Goal: Task Accomplishment & Management: Manage account settings

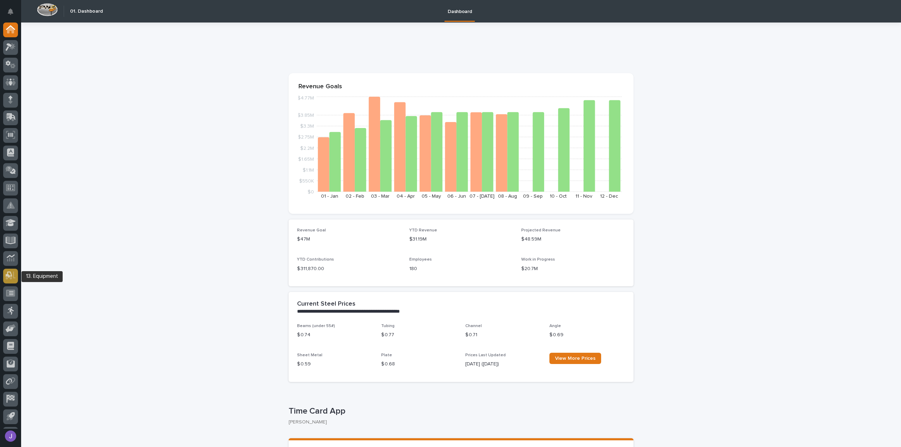
click at [13, 276] on icon at bounding box center [11, 276] width 10 height 8
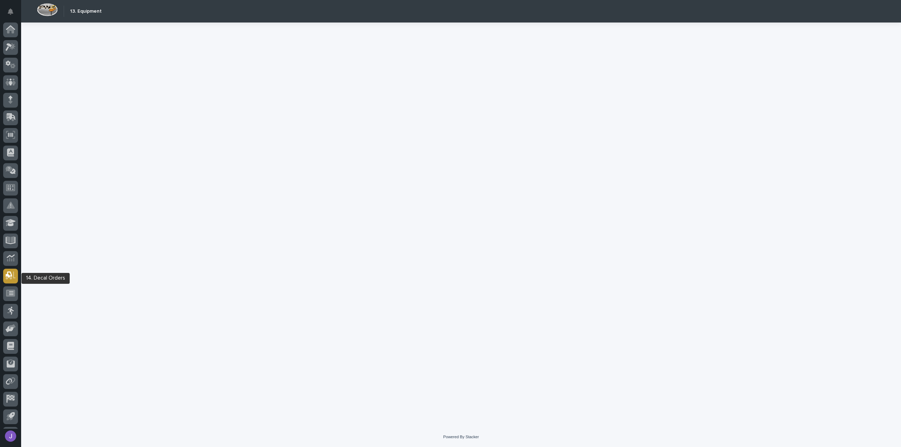
scroll to position [15, 0]
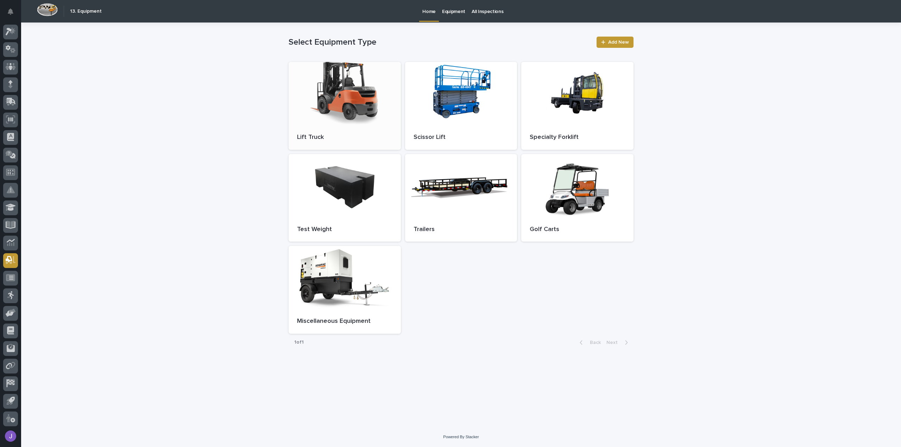
click at [340, 104] on div at bounding box center [345, 93] width 112 height 63
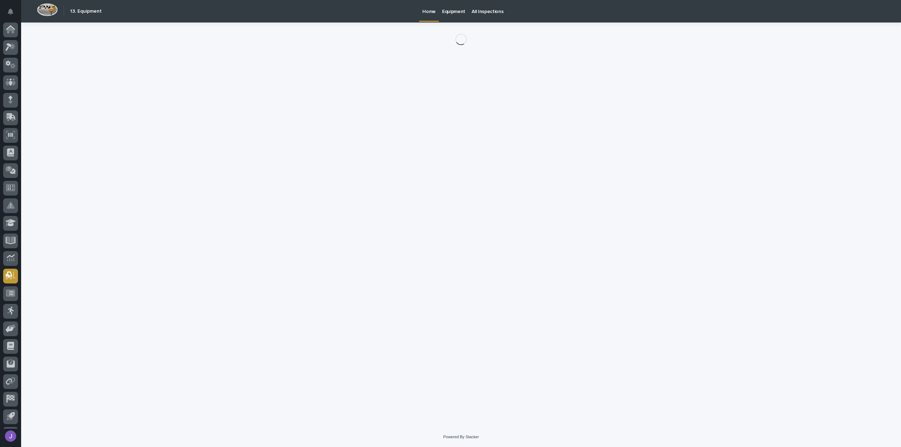
scroll to position [15, 0]
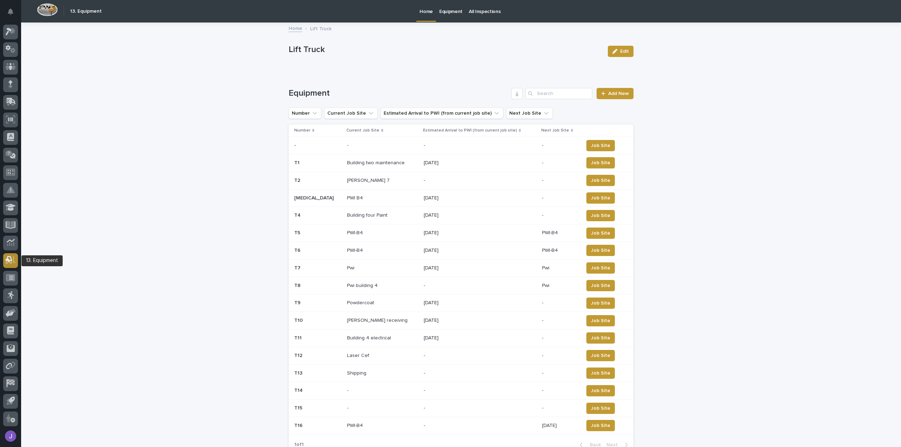
click at [10, 262] on icon at bounding box center [11, 260] width 10 height 8
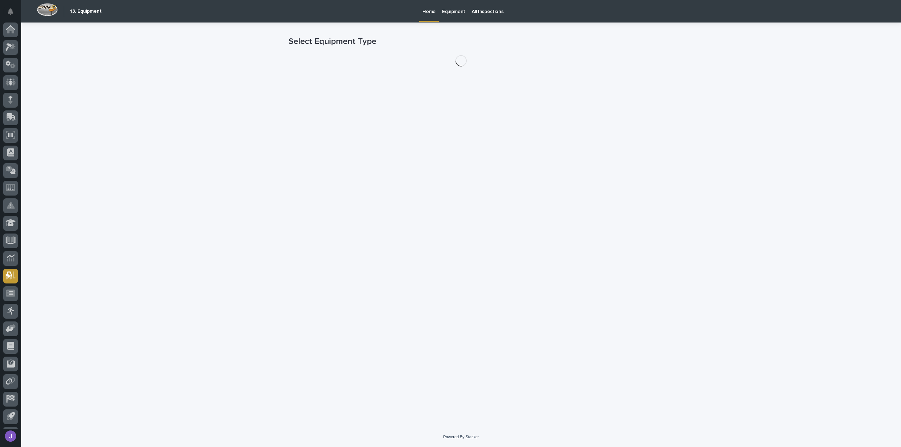
scroll to position [15, 0]
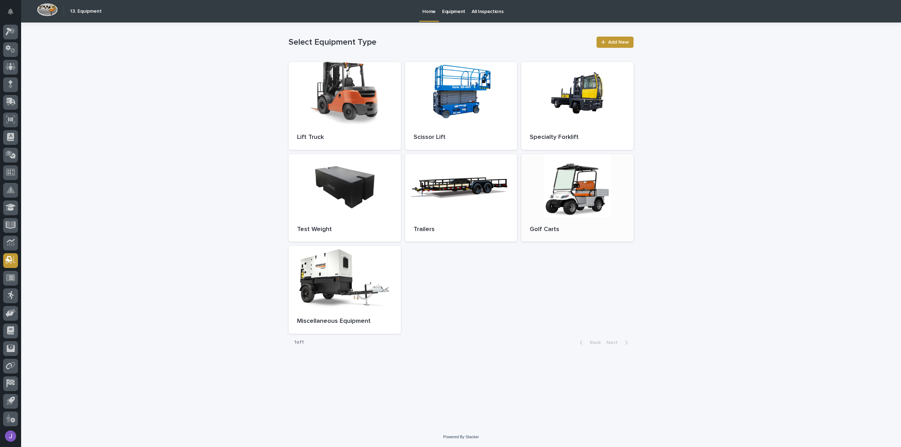
click at [592, 189] on div at bounding box center [577, 185] width 112 height 63
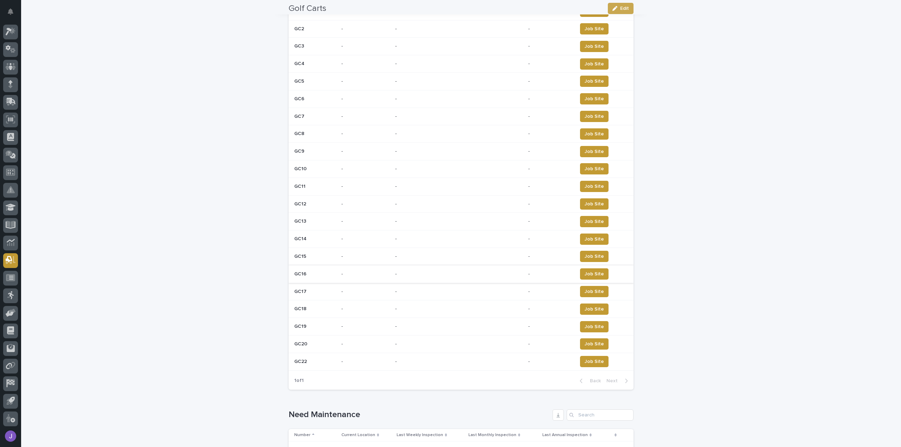
scroll to position [176, 0]
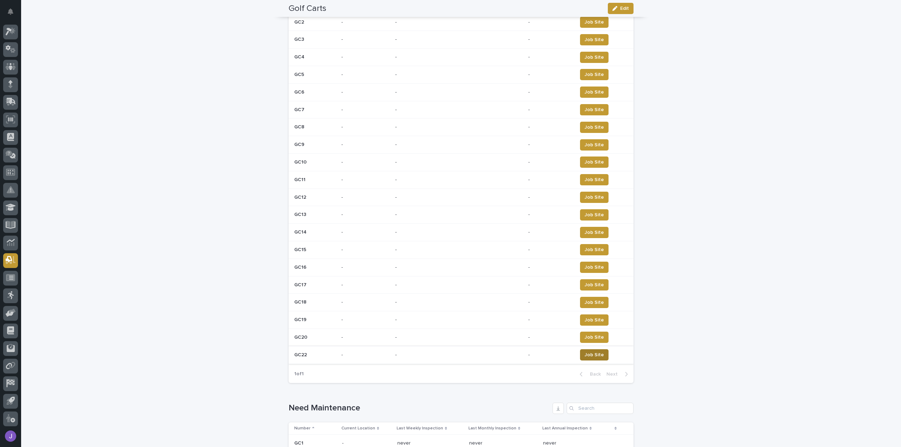
click at [590, 353] on span "Job Site" at bounding box center [594, 355] width 19 height 7
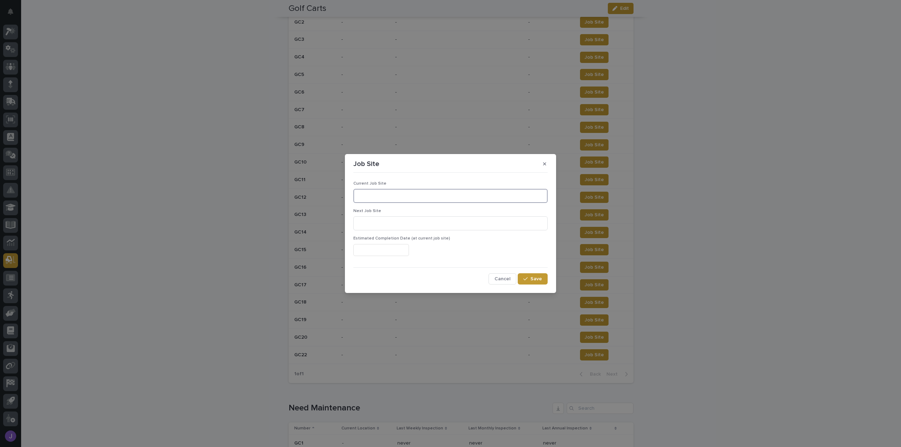
click at [366, 194] on input at bounding box center [450, 196] width 194 height 14
type input "PWI-B4-Onsite"
click at [531, 281] on span "Save" at bounding box center [537, 279] width 12 height 5
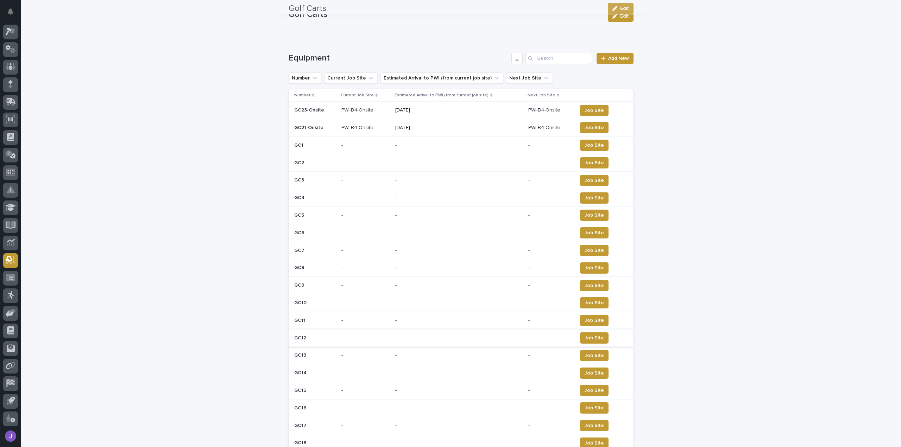
scroll to position [0, 0]
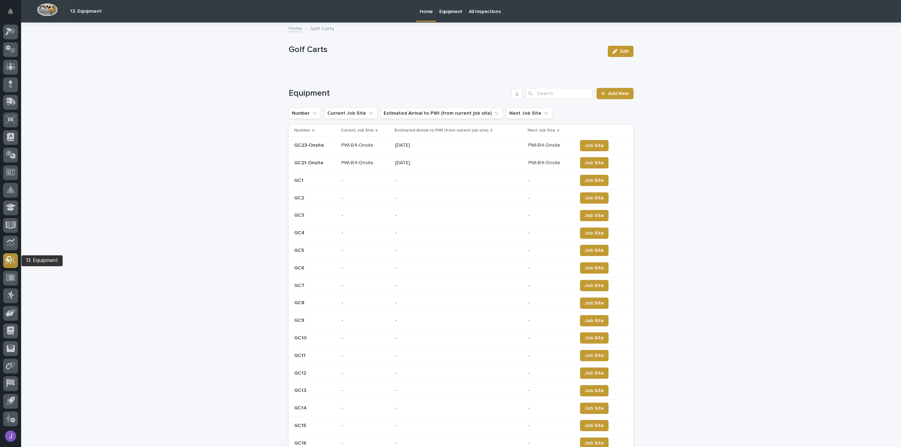
click at [13, 264] on icon at bounding box center [11, 260] width 10 height 8
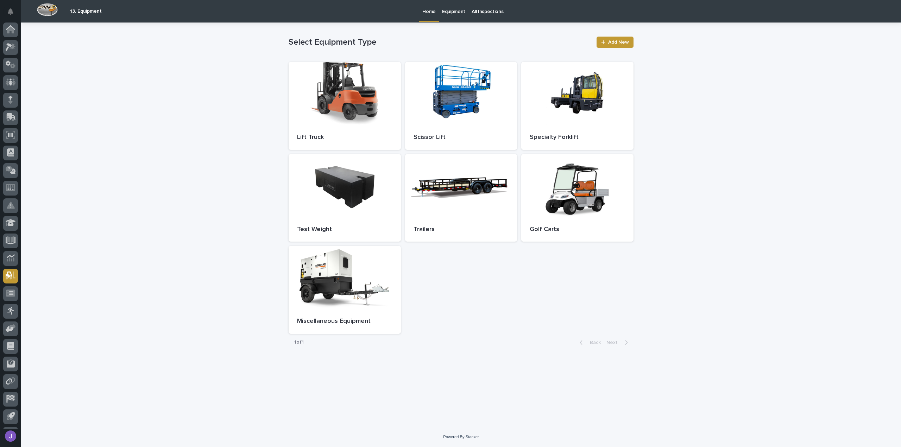
scroll to position [15, 0]
click at [357, 125] on section "Lift Truck" at bounding box center [345, 106] width 112 height 88
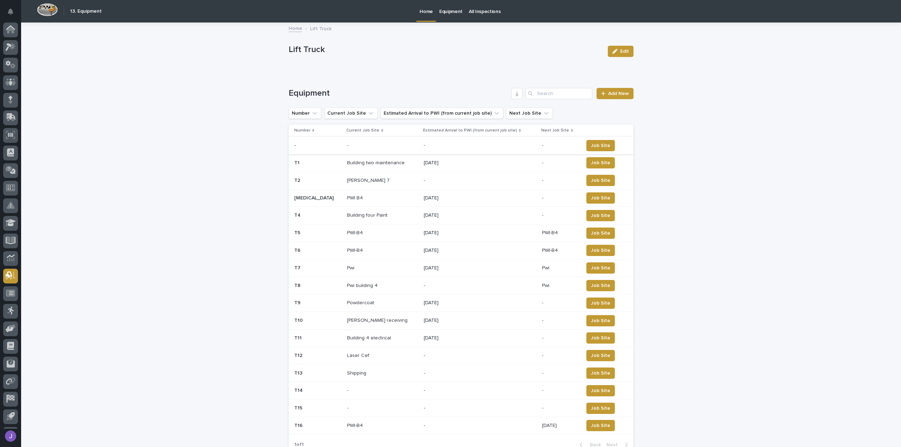
scroll to position [15, 0]
click at [605, 267] on button "Job Site" at bounding box center [601, 268] width 29 height 11
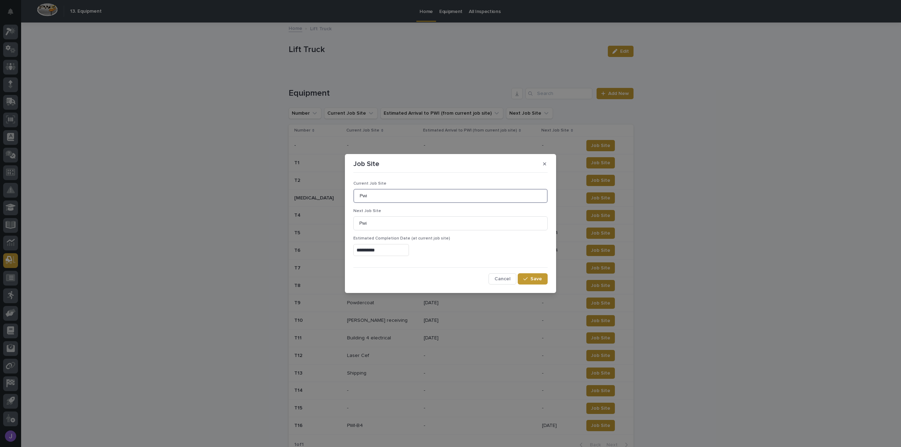
click at [391, 200] on input "Pwi" at bounding box center [450, 196] width 194 height 14
click at [366, 197] on input "Pwi-Onsite" at bounding box center [450, 196] width 194 height 14
click at [368, 197] on input "Pwi-Onsite" at bounding box center [450, 196] width 194 height 14
type input "PWI-Onsite"
click at [542, 282] on button "Save" at bounding box center [533, 279] width 30 height 11
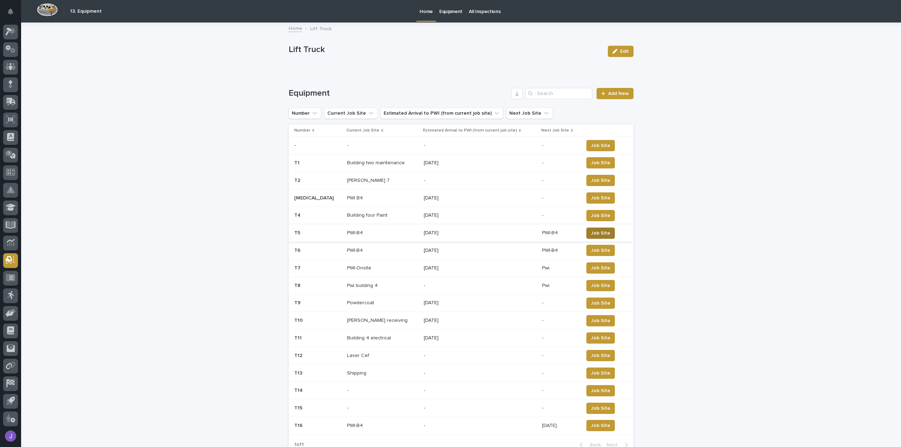
click at [591, 233] on span "Job Site" at bounding box center [600, 233] width 19 height 7
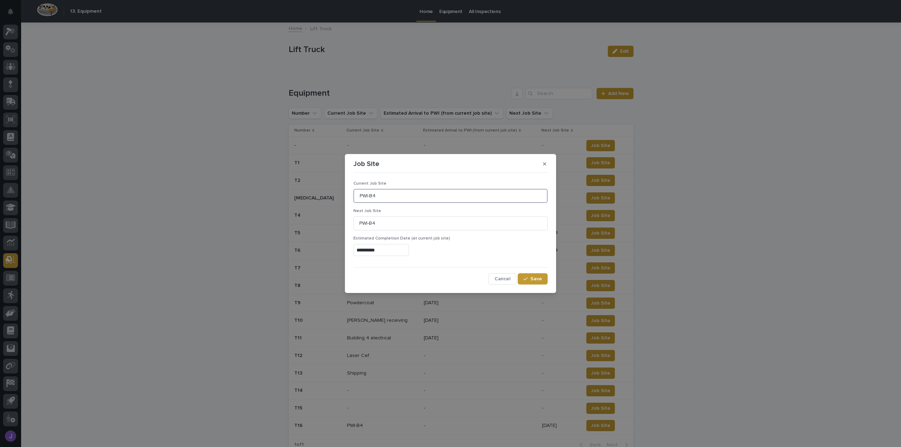
click at [375, 198] on input "PWI-B4" at bounding box center [450, 196] width 194 height 14
type input "PWI-Onsite"
click at [537, 281] on span "Save" at bounding box center [537, 279] width 12 height 5
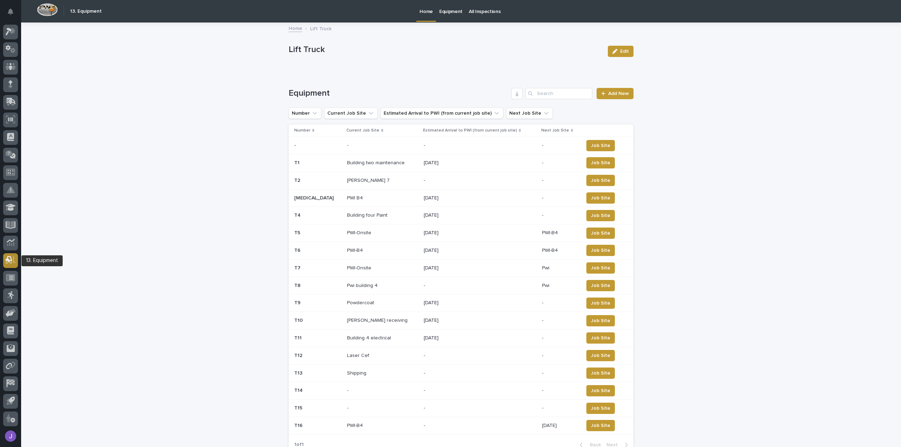
click at [10, 262] on icon at bounding box center [11, 260] width 10 height 8
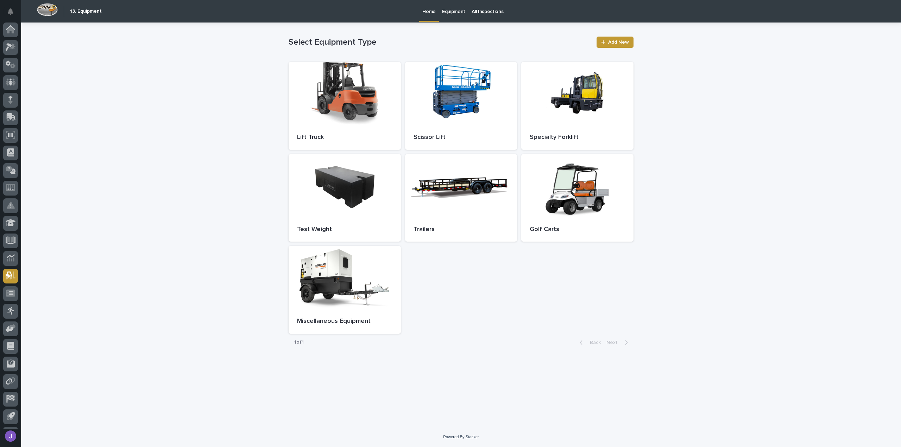
scroll to position [15, 0]
click at [462, 95] on div at bounding box center [461, 93] width 112 height 63
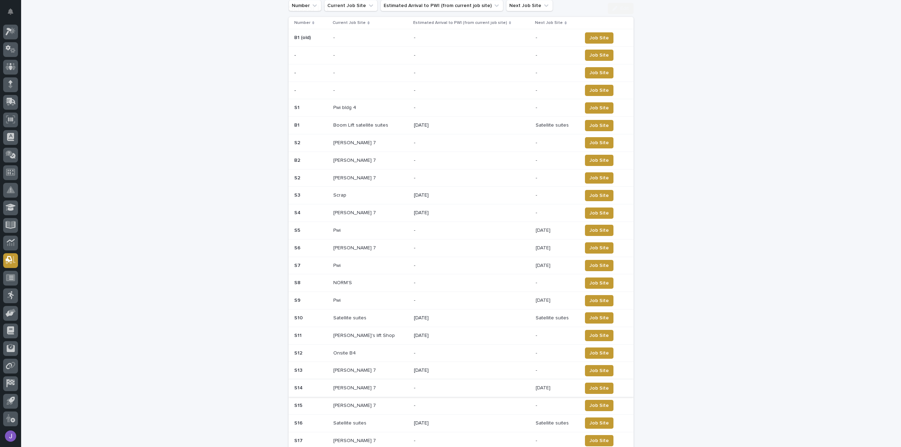
scroll to position [211, 0]
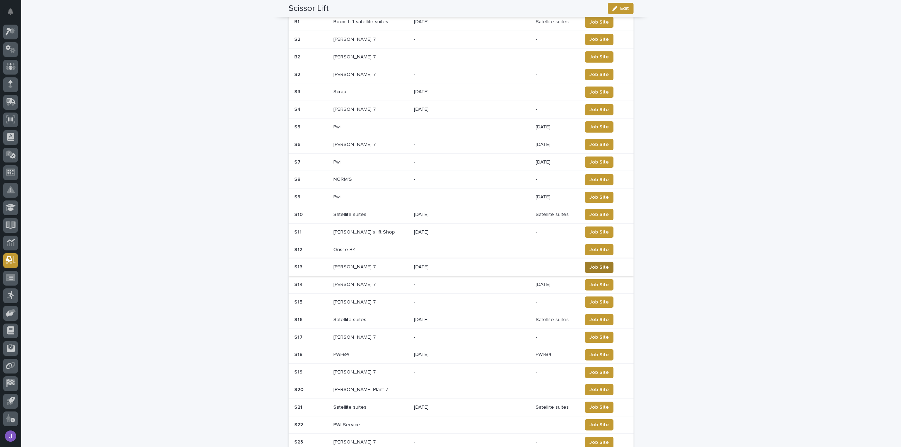
click at [590, 264] on span "Job Site" at bounding box center [599, 267] width 19 height 7
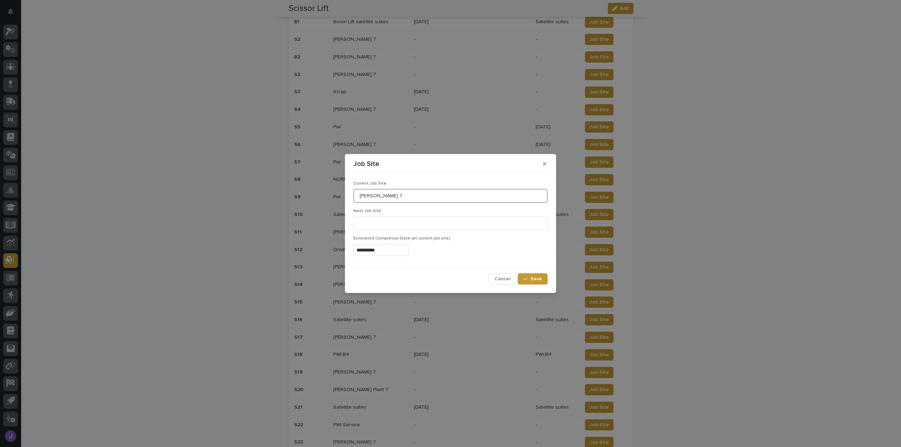
click at [414, 192] on input "[PERSON_NAME] 7" at bounding box center [450, 196] width 194 height 14
type input "B"
type input "PWI-Onsite"
click at [396, 223] on input at bounding box center [450, 224] width 194 height 14
type input "PWI"
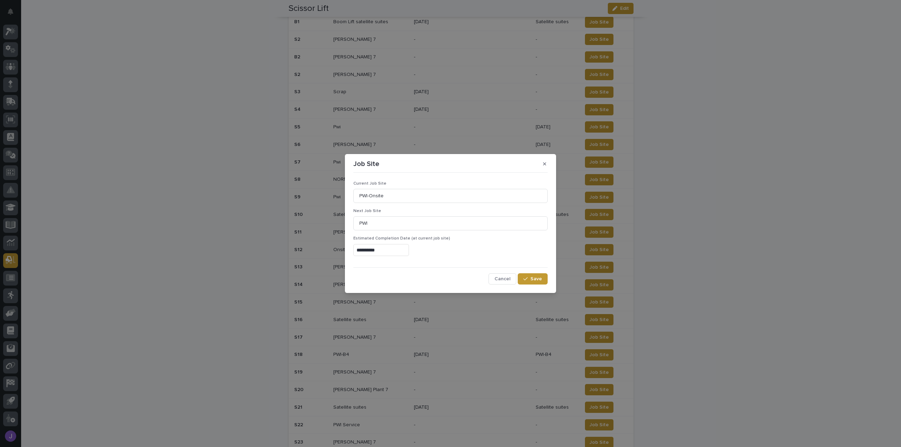
click at [367, 252] on input "**********" at bounding box center [381, 250] width 56 height 12
click at [368, 252] on input "**********" at bounding box center [381, 250] width 56 height 12
click at [387, 147] on span at bounding box center [388, 147] width 6 height 6
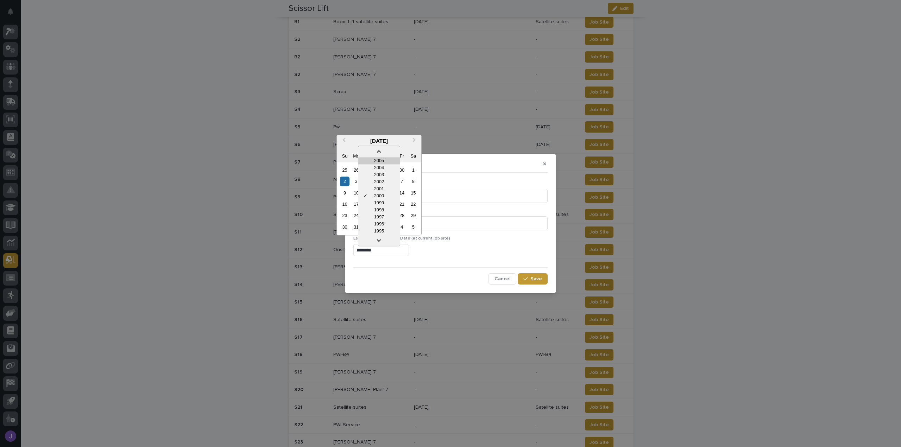
click at [385, 159] on div "2005" at bounding box center [379, 160] width 42 height 7
click at [387, 149] on span at bounding box center [388, 147] width 6 height 6
click at [382, 164] on div "2010" at bounding box center [379, 160] width 42 height 7
click at [385, 150] on div "2010" at bounding box center [379, 147] width 84 height 6
click at [387, 149] on span at bounding box center [388, 147] width 6 height 6
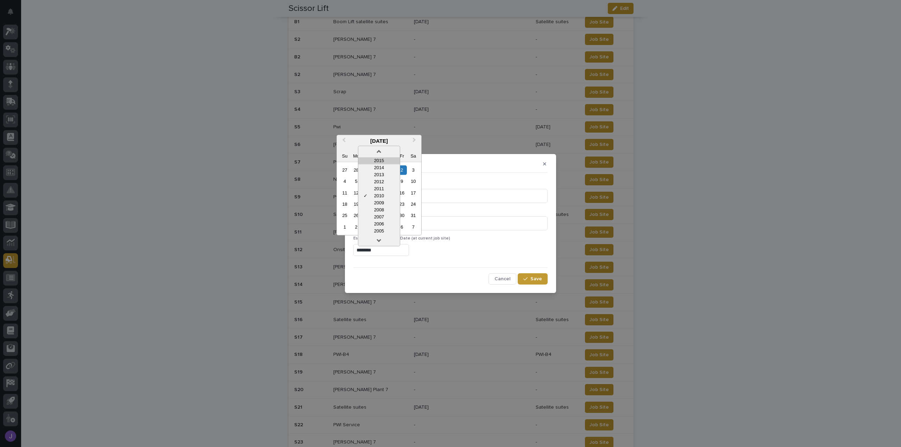
click at [389, 162] on div "2015" at bounding box center [379, 160] width 42 height 7
click at [389, 148] on span at bounding box center [388, 147] width 6 height 6
click at [390, 159] on div "2020" at bounding box center [379, 160] width 42 height 7
click at [390, 149] on div "2020" at bounding box center [379, 147] width 84 height 6
click at [388, 148] on span at bounding box center [388, 147] width 6 height 6
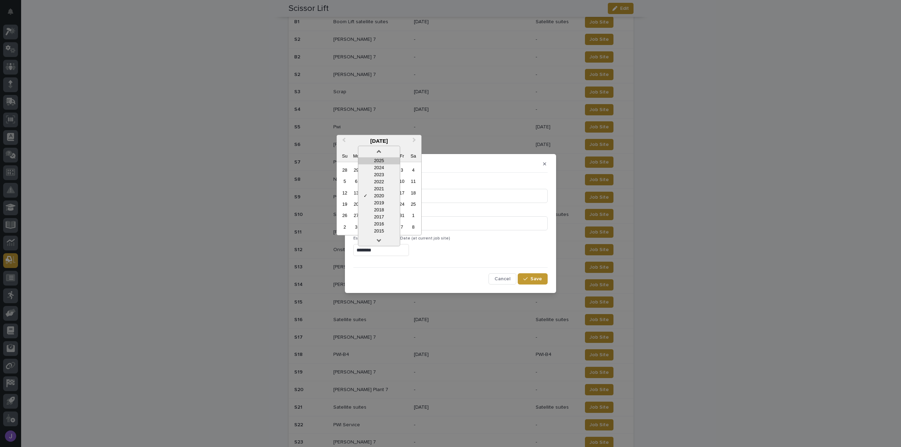
click at [386, 162] on div "2025" at bounding box center [379, 160] width 42 height 7
click at [415, 229] on div "9" at bounding box center [414, 227] width 10 height 10
click at [359, 250] on input "**********" at bounding box center [381, 250] width 56 height 12
click at [362, 247] on input "**********" at bounding box center [381, 250] width 56 height 12
click at [355, 182] on div "8" at bounding box center [356, 182] width 10 height 10
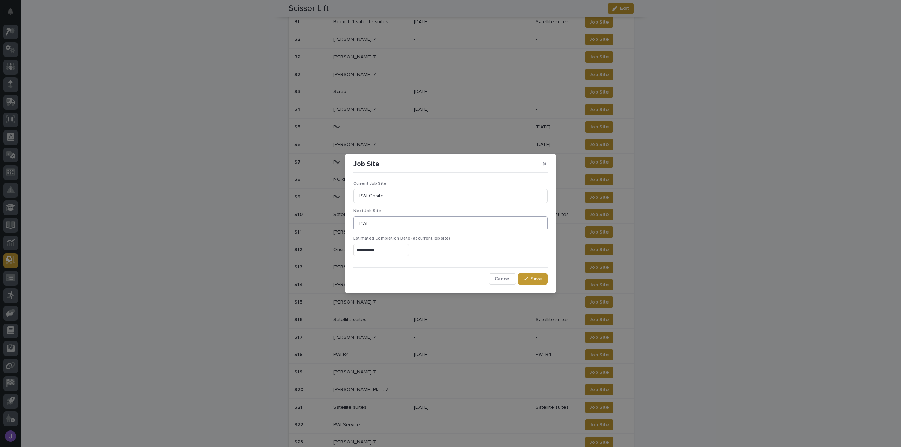
type input "**********"
click at [522, 277] on button "Save" at bounding box center [533, 279] width 30 height 11
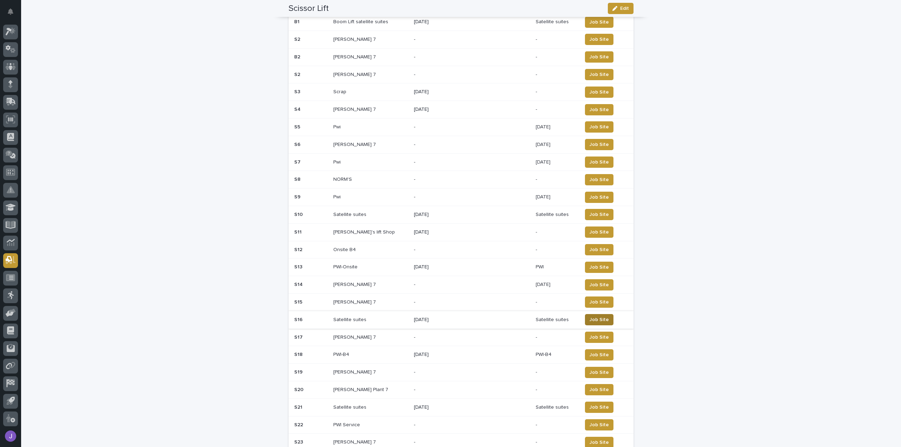
click at [591, 319] on span "Job Site" at bounding box center [599, 319] width 19 height 7
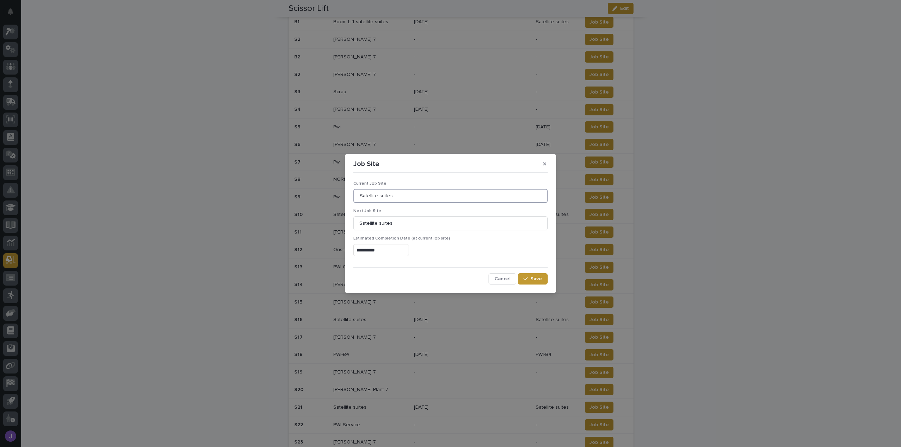
click at [396, 195] on input "Satellite suites" at bounding box center [450, 196] width 194 height 14
type input "S"
type input "PWI-Onsite"
click at [395, 221] on input "Satellite suites" at bounding box center [450, 224] width 194 height 14
type input "S"
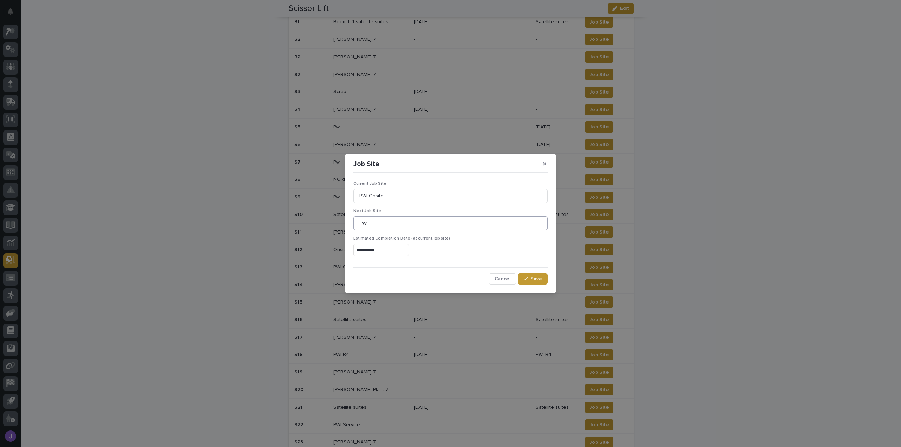
type input "PWI"
click at [361, 251] on input "**********" at bounding box center [381, 250] width 56 height 12
click at [358, 179] on div "8" at bounding box center [356, 182] width 10 height 10
type input "**********"
click at [541, 279] on span "Save" at bounding box center [537, 279] width 12 height 5
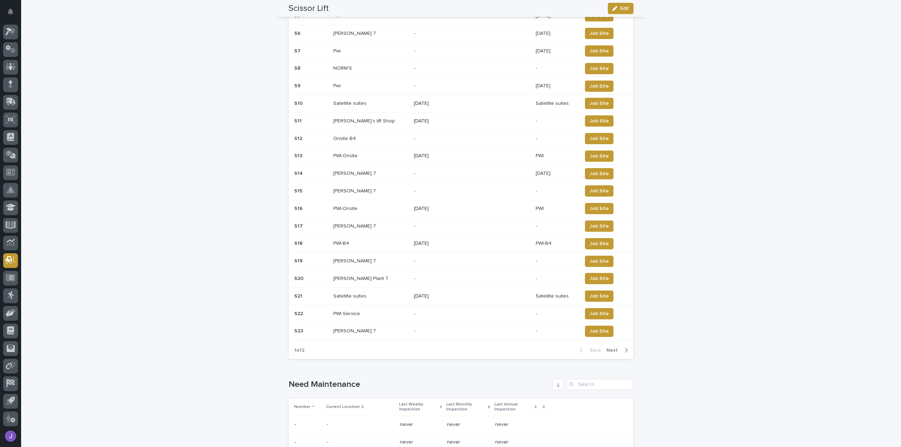
scroll to position [352, 0]
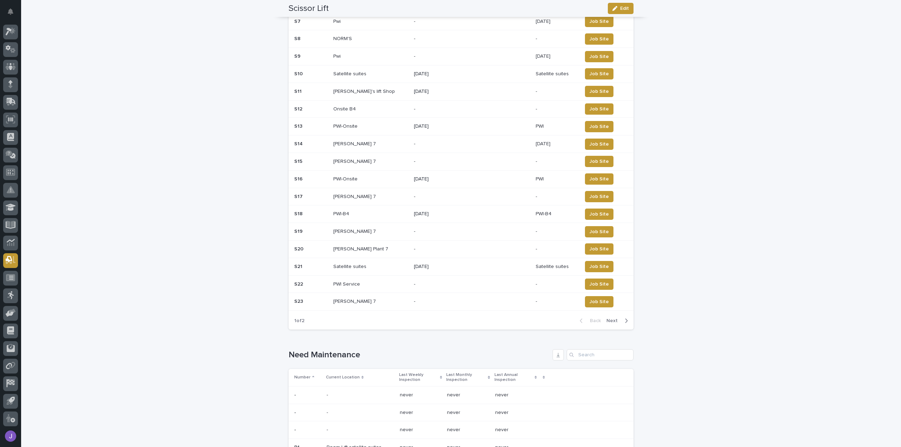
click at [614, 319] on span "Next" at bounding box center [614, 321] width 15 height 5
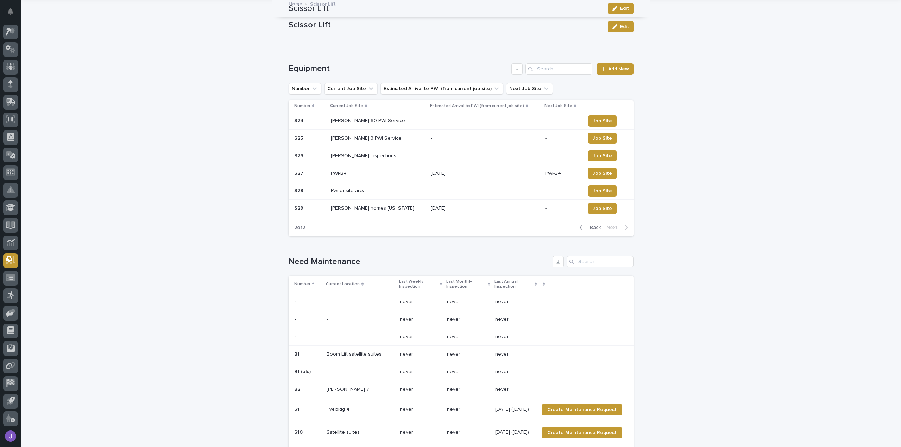
scroll to position [0, 0]
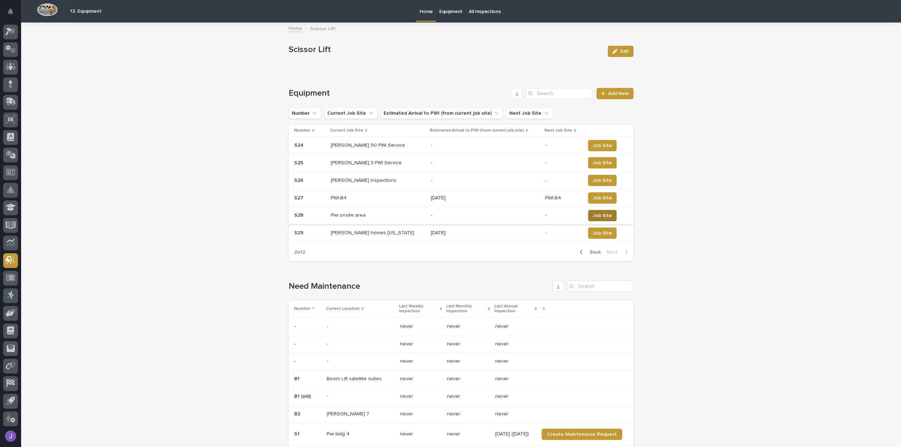
click at [593, 215] on span "Job Site" at bounding box center [602, 215] width 19 height 7
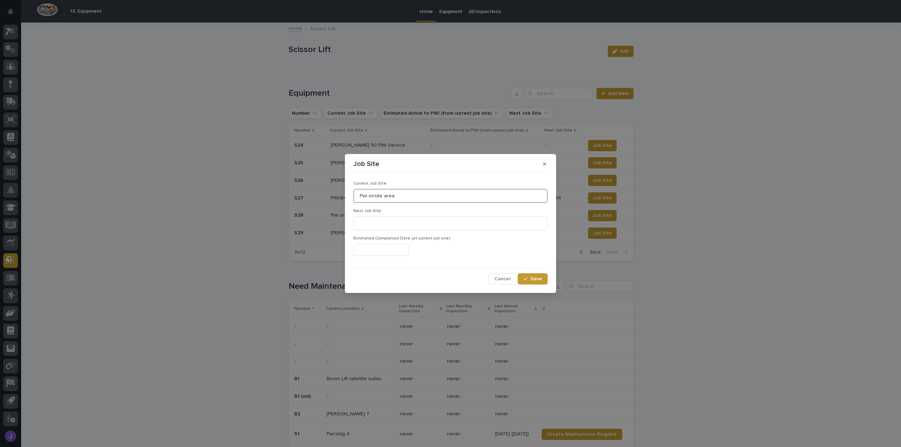
click at [368, 196] on input "Pwi onsite area" at bounding box center [450, 196] width 194 height 14
click at [370, 195] on input "Pwi-onsite area" at bounding box center [450, 196] width 194 height 14
type input "Pwi-Onsite"
click at [363, 221] on input at bounding box center [450, 224] width 194 height 14
type input "PWI"
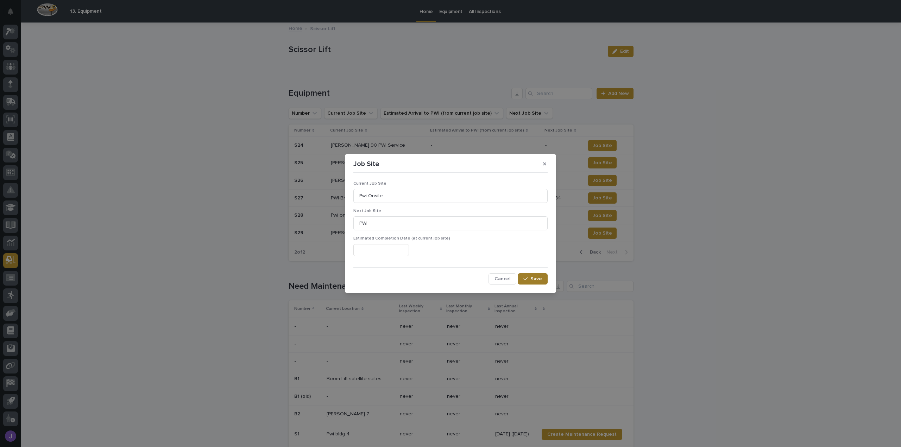
click at [538, 281] on span "Save" at bounding box center [537, 279] width 12 height 5
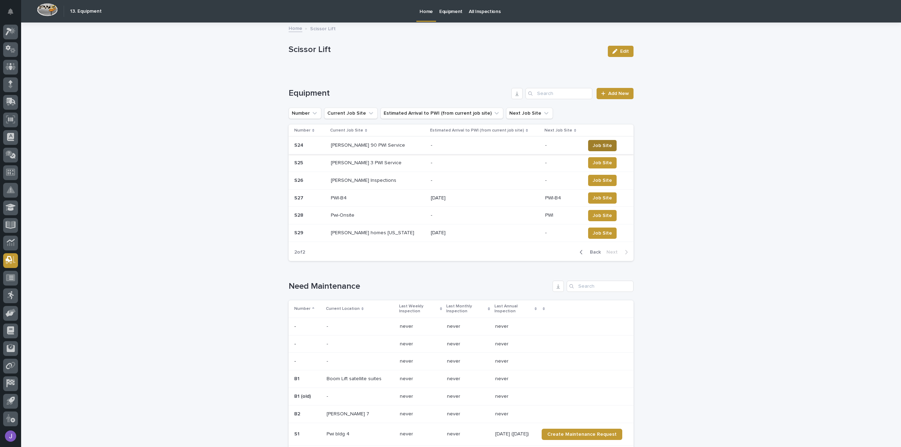
click at [596, 146] on span "Job Site" at bounding box center [602, 145] width 19 height 7
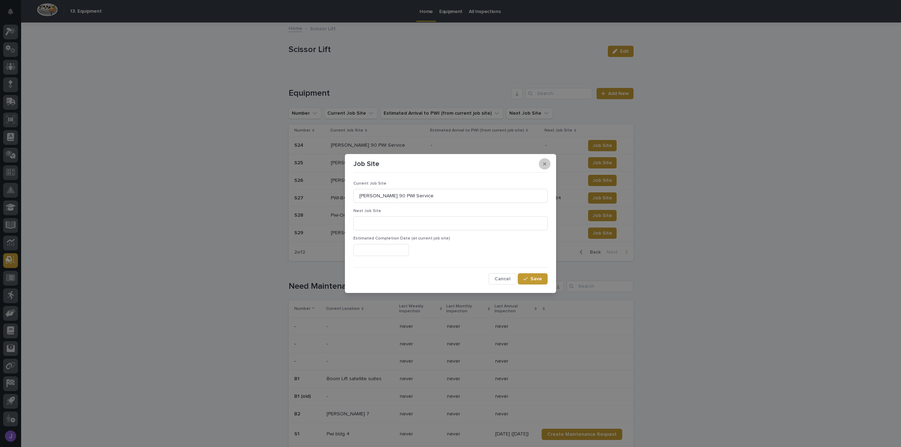
click at [547, 163] on button "button" at bounding box center [545, 163] width 12 height 11
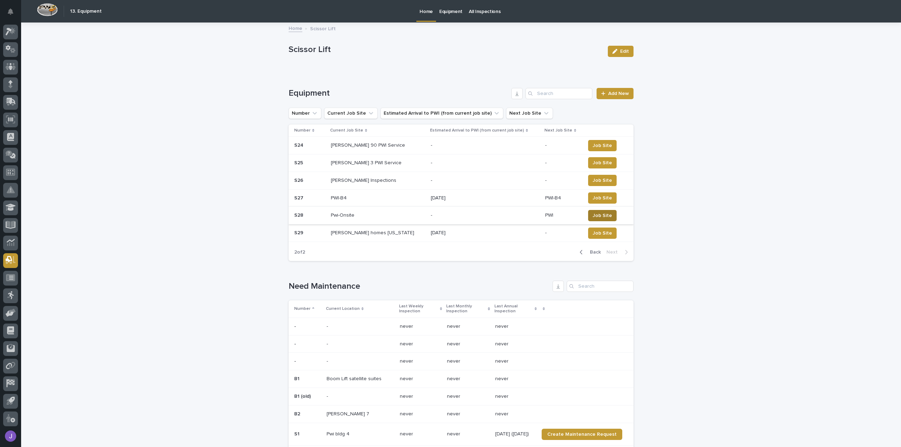
click at [593, 215] on span "Job Site" at bounding box center [602, 215] width 19 height 7
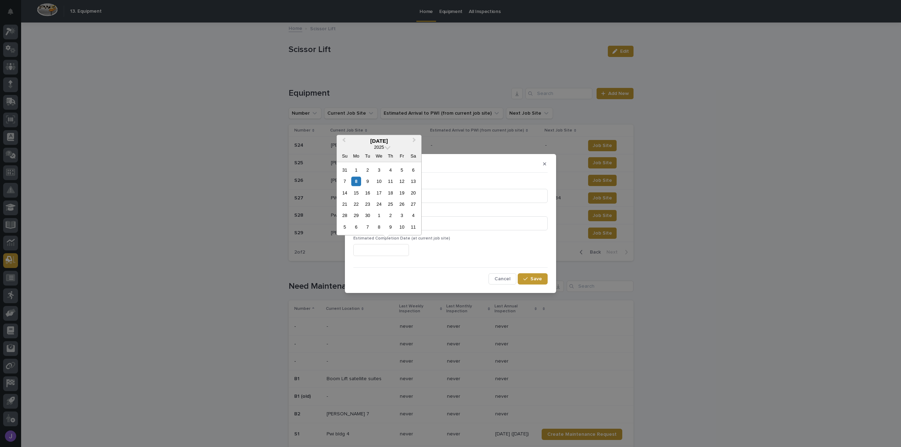
click at [390, 249] on input "text" at bounding box center [381, 250] width 56 height 12
click at [357, 184] on div "8" at bounding box center [356, 182] width 10 height 10
type input "**********"
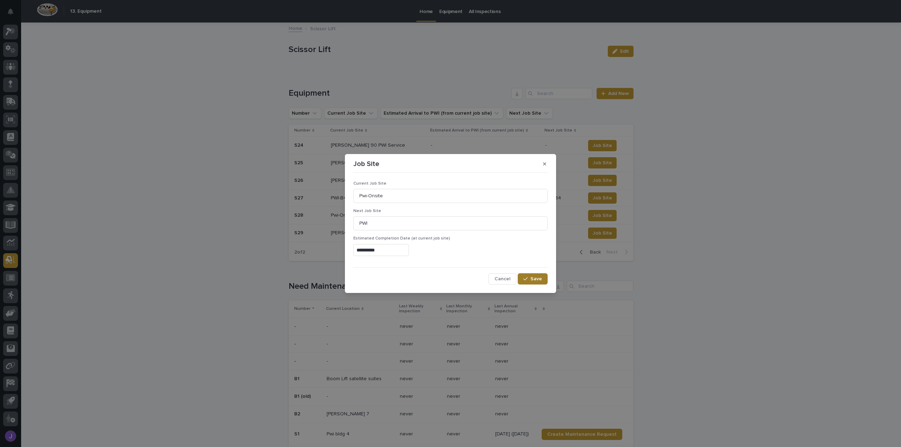
click at [525, 277] on icon "button" at bounding box center [525, 279] width 4 height 5
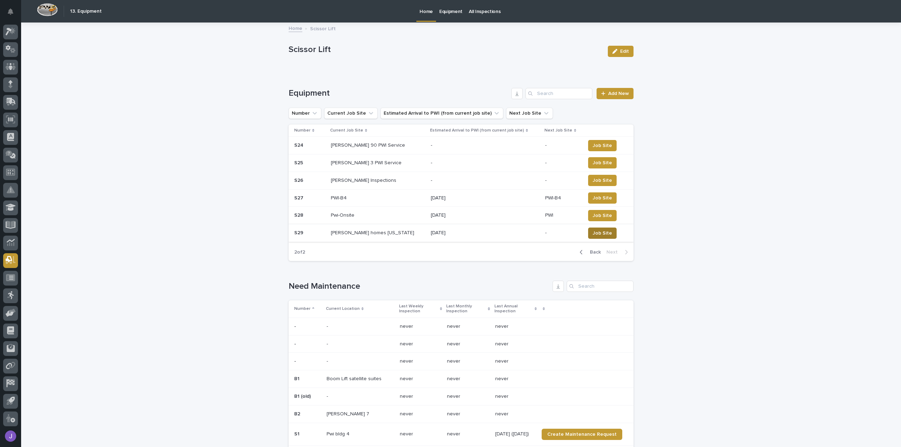
click at [593, 231] on span "Job Site" at bounding box center [602, 233] width 19 height 7
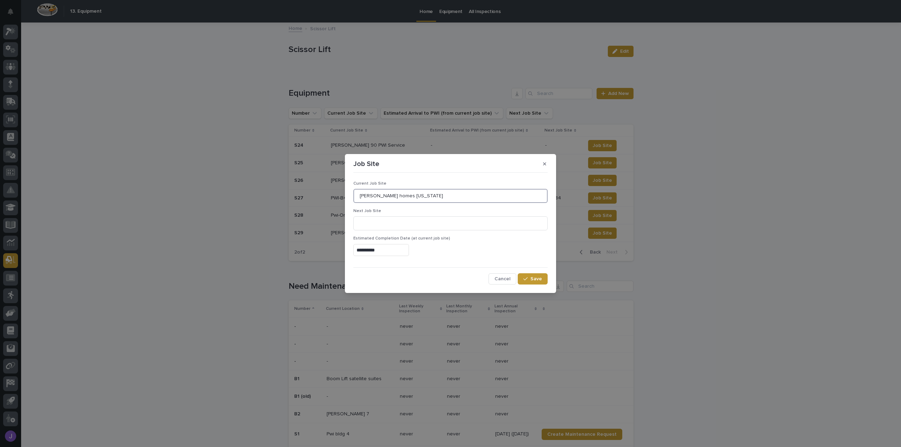
click at [438, 199] on input "[PERSON_NAME] homes [US_STATE]" at bounding box center [450, 196] width 194 height 14
type input "C"
type input "PWI-Onsite"
click at [425, 219] on input at bounding box center [450, 224] width 194 height 14
type input "PWI"
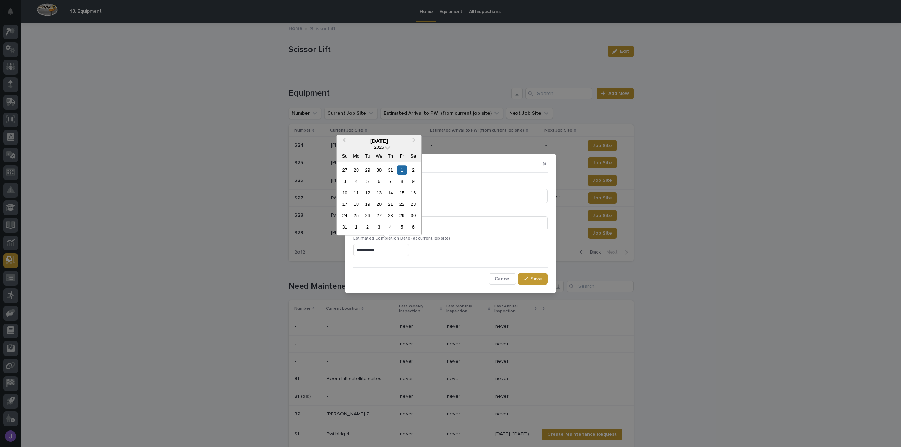
click at [359, 252] on input "**********" at bounding box center [381, 250] width 56 height 12
click at [361, 250] on input "**********" at bounding box center [381, 250] width 56 height 12
click at [382, 250] on input "**********" at bounding box center [381, 250] width 56 height 12
type input "*"
click at [389, 148] on span at bounding box center [388, 147] width 6 height 6
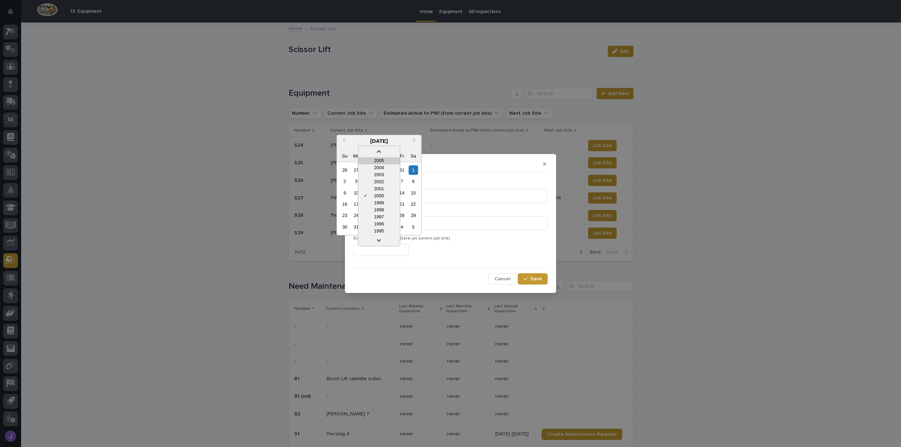
click at [385, 162] on div "2005" at bounding box center [379, 160] width 42 height 7
click at [387, 148] on span at bounding box center [388, 147] width 6 height 6
click at [385, 161] on div "2010" at bounding box center [379, 160] width 42 height 7
click at [386, 148] on span at bounding box center [388, 147] width 6 height 6
click at [380, 161] on div "2015" at bounding box center [379, 160] width 42 height 7
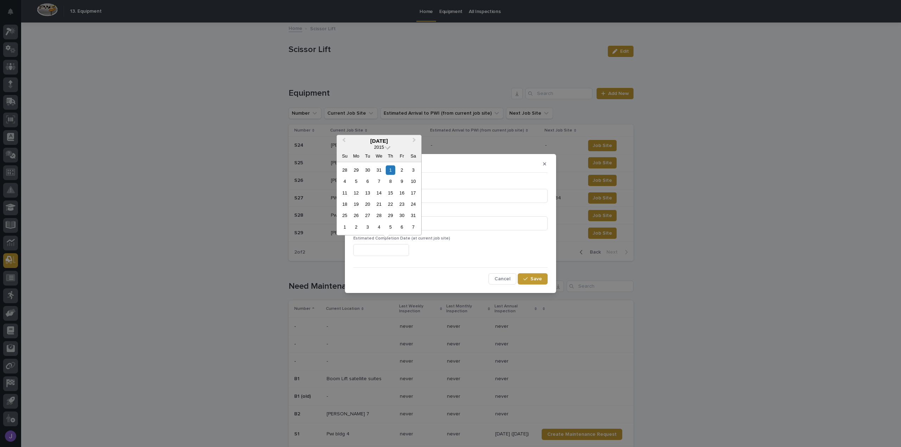
click at [386, 148] on span at bounding box center [388, 147] width 6 height 6
click at [383, 160] on div "2020" at bounding box center [379, 160] width 42 height 7
click at [389, 146] on span at bounding box center [388, 147] width 6 height 6
click at [384, 162] on div "2025" at bounding box center [379, 160] width 42 height 7
click at [414, 140] on span "Next Month" at bounding box center [414, 141] width 0 height 10
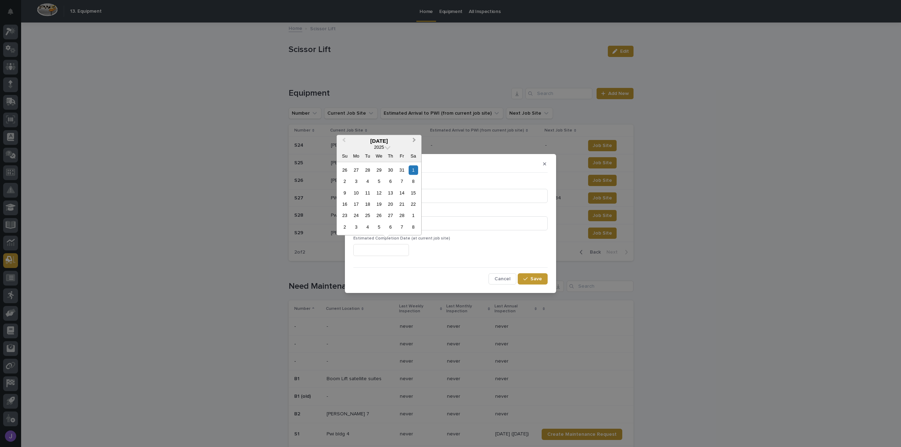
click at [414, 140] on span "Next Month" at bounding box center [414, 141] width 0 height 10
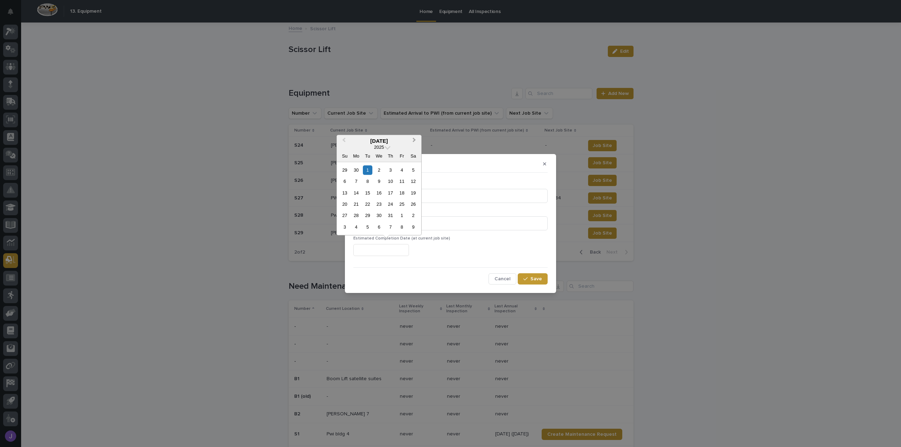
click at [414, 140] on span "Next Month" at bounding box center [414, 141] width 0 height 10
click at [358, 183] on div "8" at bounding box center [356, 182] width 10 height 10
type input "**********"
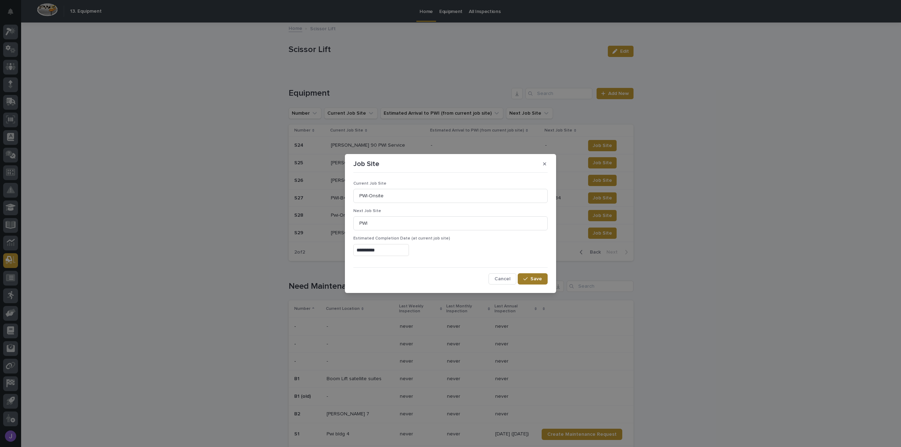
click at [535, 280] on span "Save" at bounding box center [537, 279] width 12 height 5
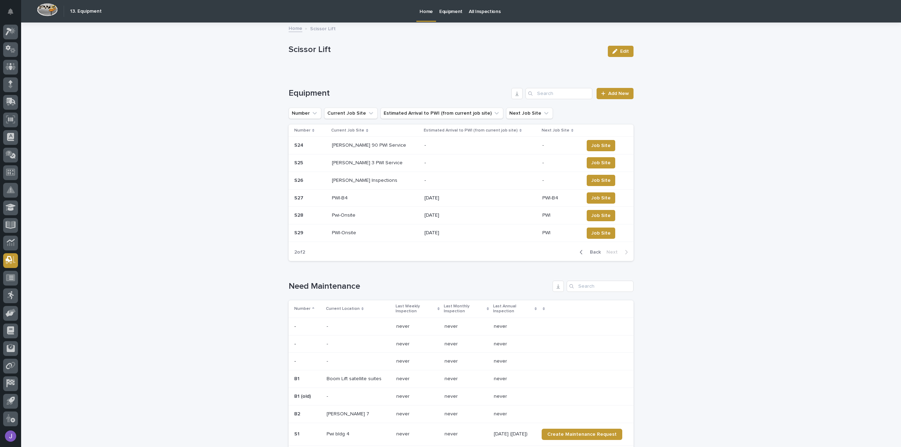
click at [589, 251] on span "Back" at bounding box center [593, 252] width 15 height 5
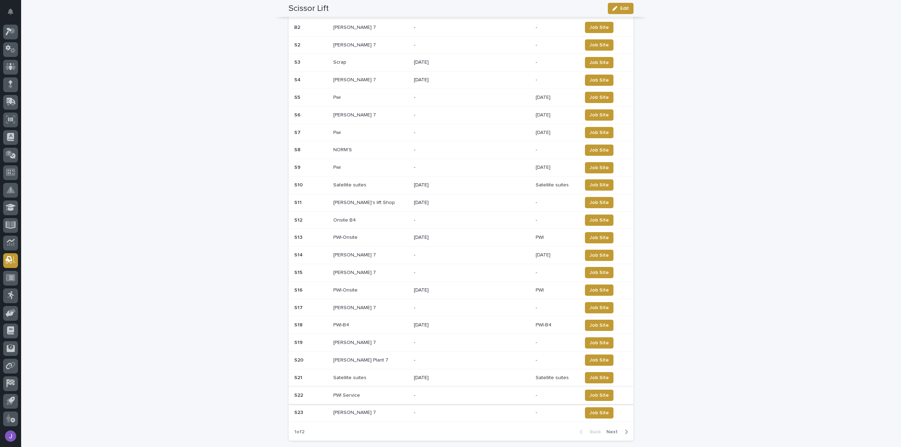
scroll to position [246, 0]
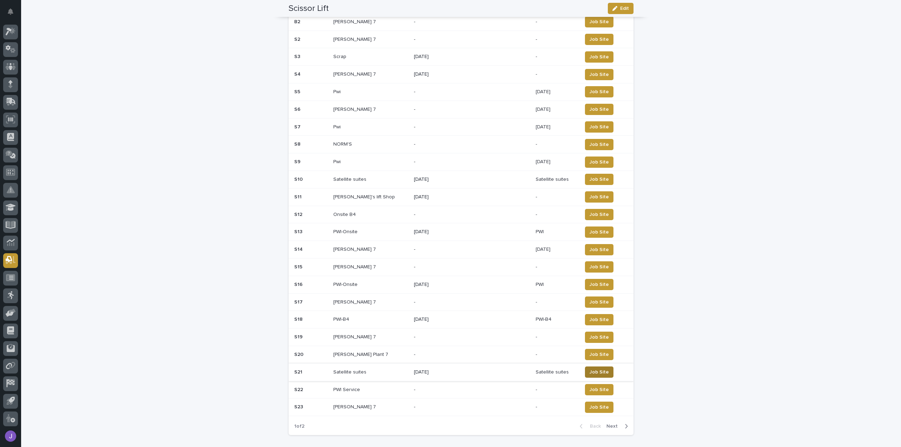
click at [594, 369] on span "Job Site" at bounding box center [599, 372] width 19 height 7
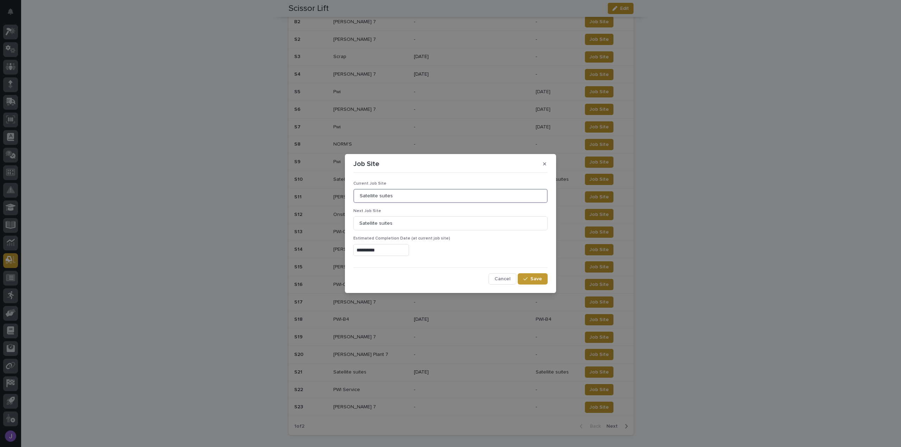
click at [426, 196] on input "Satellite suites" at bounding box center [450, 196] width 194 height 14
type input "S"
type input "PWI-Onsite"
click at [389, 222] on input "Satellite suites" at bounding box center [450, 224] width 194 height 14
type input "s"
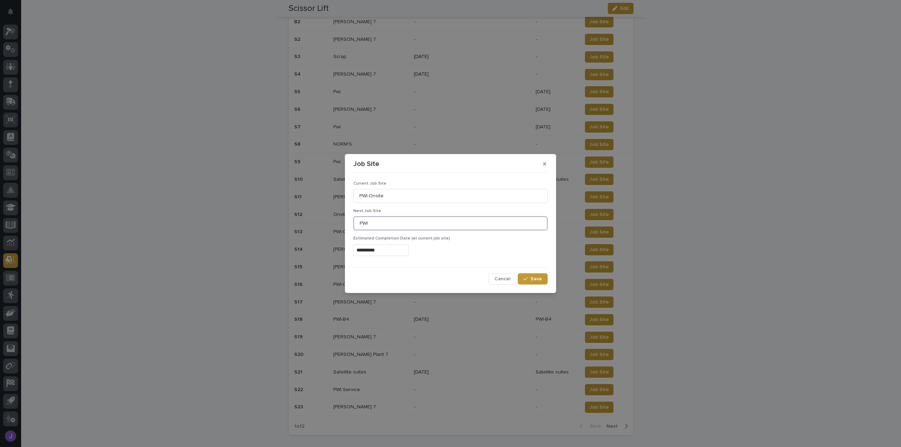
type input "PWI"
click at [386, 251] on input "**********" at bounding box center [381, 250] width 56 height 12
click at [414, 140] on span "Next Month" at bounding box center [414, 141] width 0 height 10
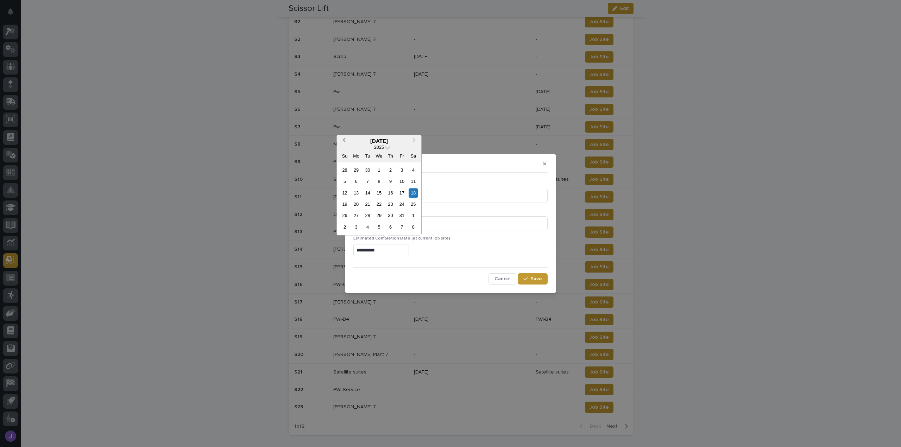
click at [344, 141] on span "Previous Month" at bounding box center [344, 141] width 0 height 10
click at [356, 183] on div "8" at bounding box center [356, 182] width 10 height 10
type input "**********"
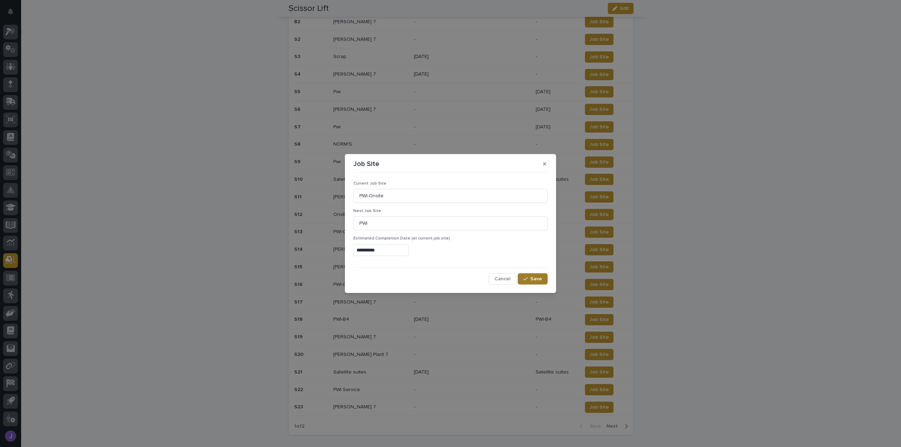
click at [538, 282] on button "Save" at bounding box center [533, 279] width 30 height 11
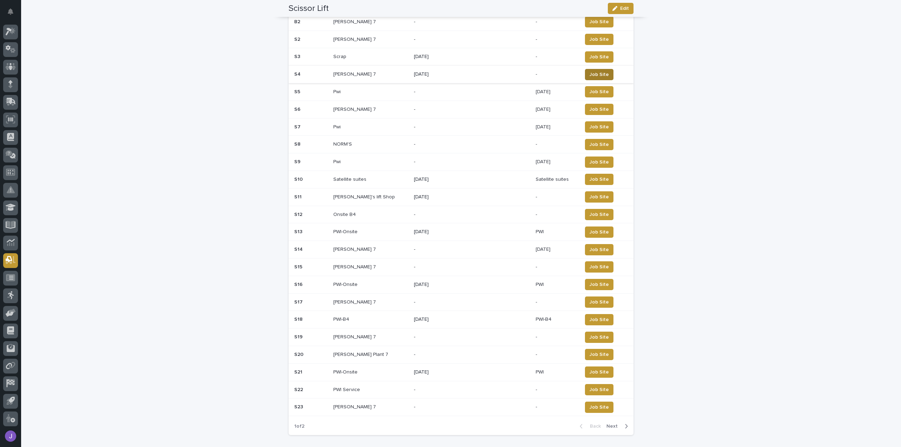
click at [597, 76] on span "Job Site" at bounding box center [599, 74] width 19 height 7
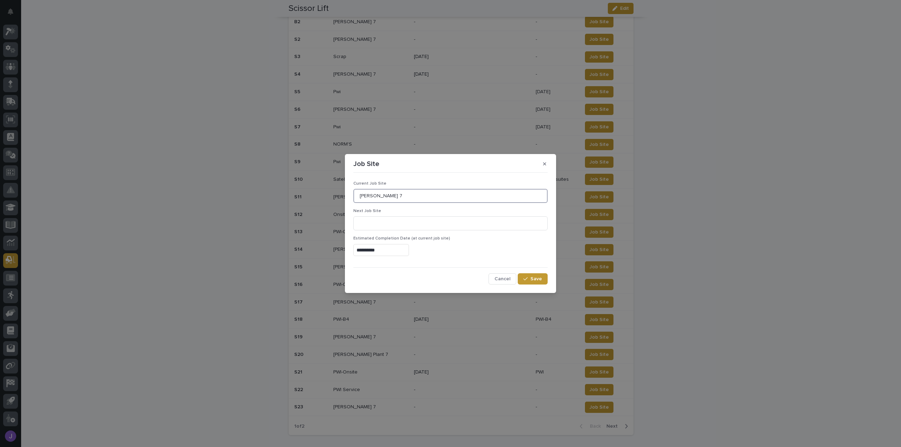
click at [427, 195] on input "[PERSON_NAME] 7" at bounding box center [450, 196] width 194 height 14
type input "B"
type input "PWI-Onsite"
click at [415, 229] on input at bounding box center [450, 224] width 194 height 14
type input "PWI"
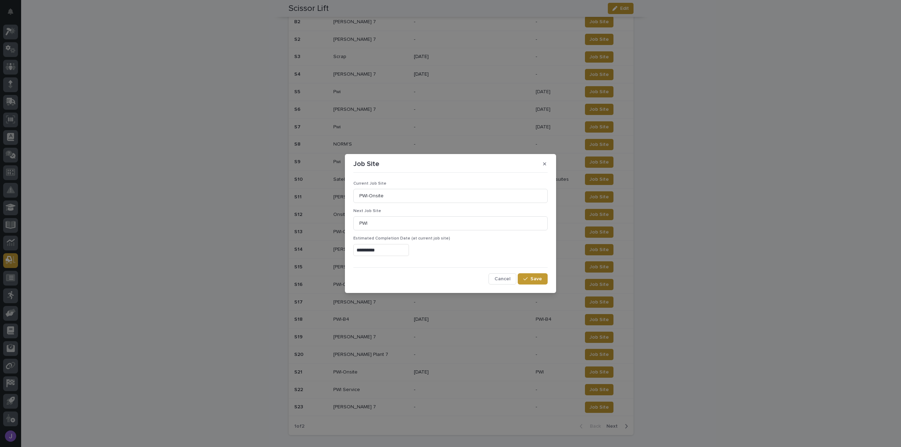
click at [384, 252] on input "**********" at bounding box center [381, 250] width 56 height 12
click at [414, 139] on span "Next Month" at bounding box center [414, 141] width 0 height 10
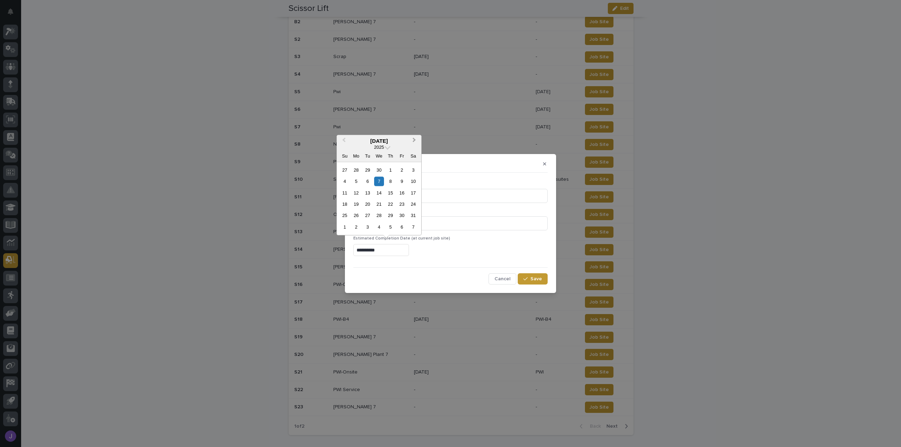
click at [414, 139] on span "Next Month" at bounding box center [414, 141] width 0 height 10
click at [358, 181] on div "8" at bounding box center [356, 182] width 10 height 10
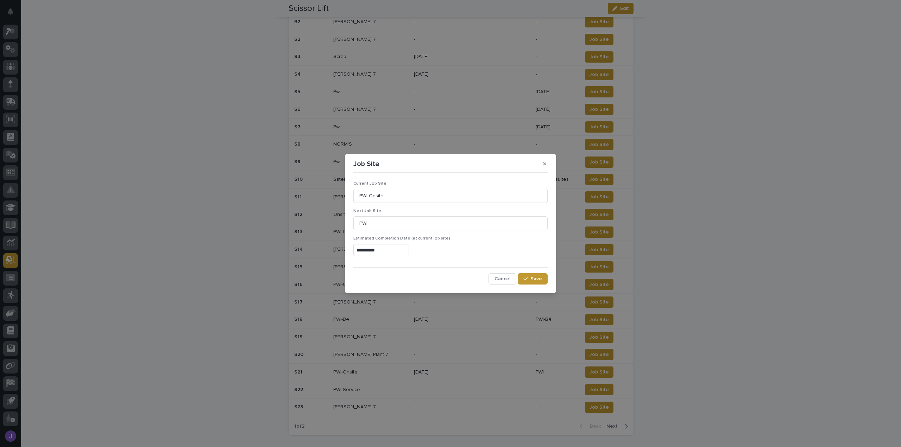
type input "**********"
click at [535, 279] on span "Save" at bounding box center [537, 279] width 12 height 5
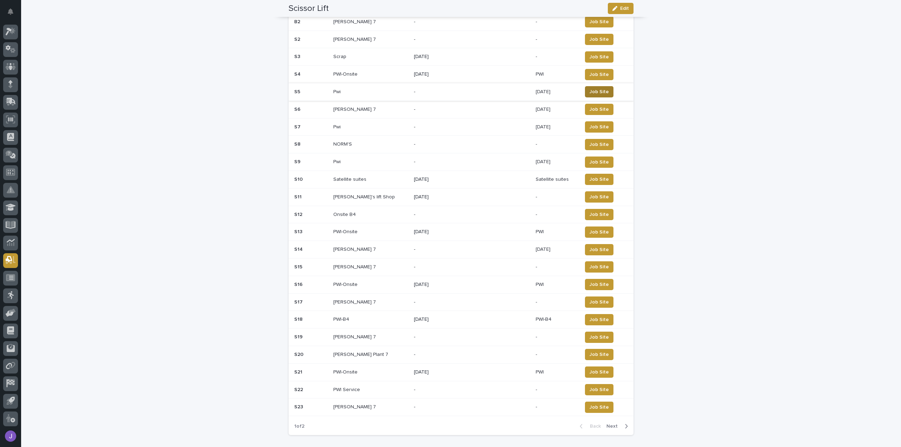
click at [591, 93] on span "Job Site" at bounding box center [599, 91] width 19 height 7
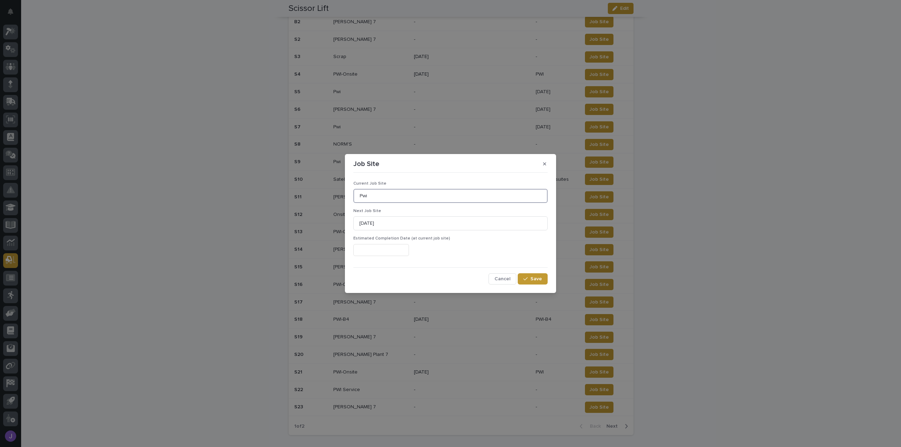
click at [386, 194] on input "Pwi" at bounding box center [450, 196] width 194 height 14
type input "PWI-Onsite"
click at [378, 227] on input "[DATE]" at bounding box center [450, 224] width 194 height 14
type input "6"
type input "PWI"
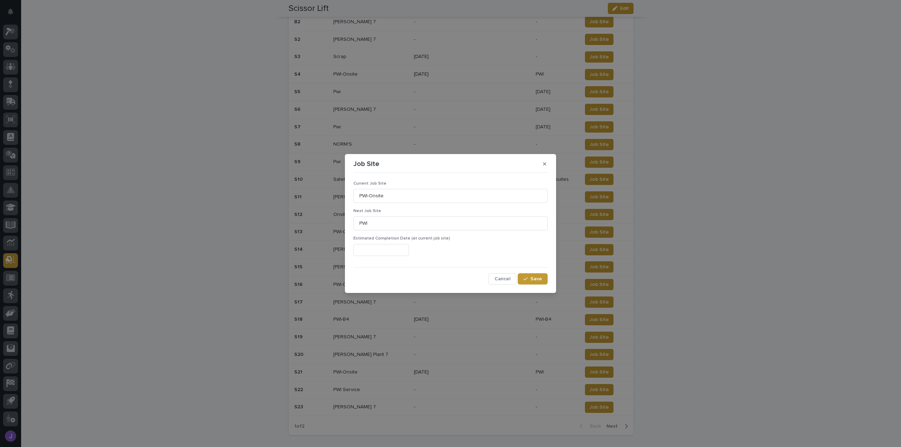
click at [372, 248] on input "text" at bounding box center [381, 250] width 56 height 12
click at [356, 181] on div "8" at bounding box center [356, 182] width 10 height 10
type input "**********"
click at [535, 275] on button "Save" at bounding box center [533, 279] width 30 height 11
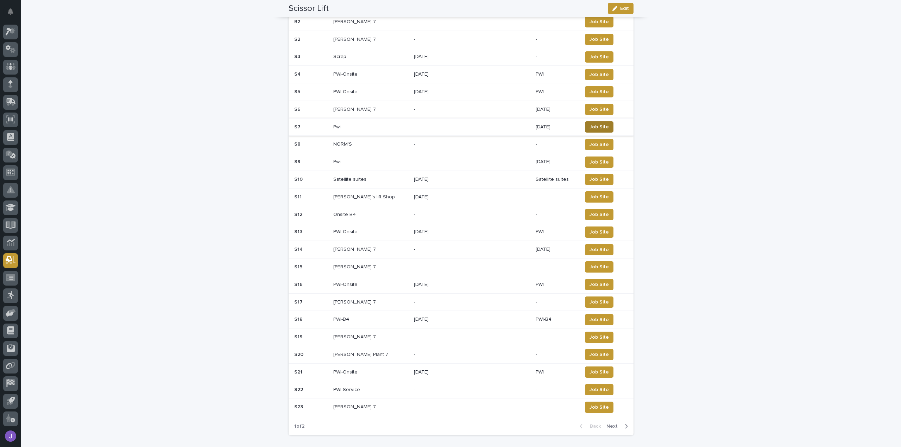
click at [602, 124] on span "Job Site" at bounding box center [599, 127] width 19 height 7
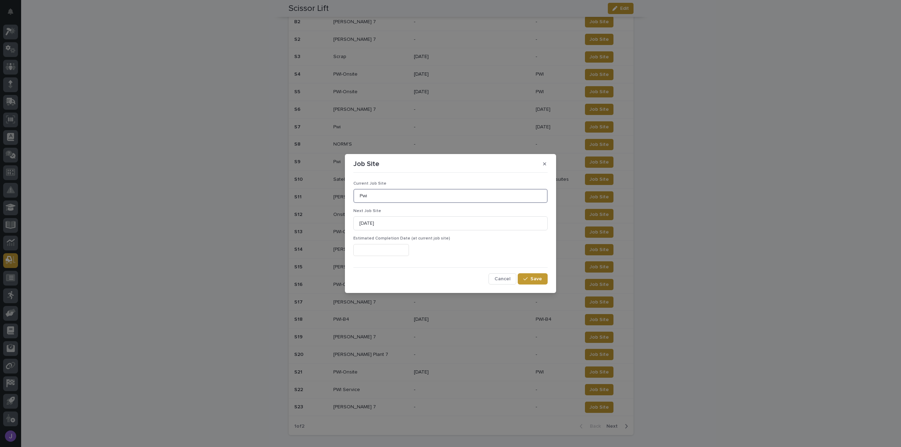
click at [373, 196] on input "Pwi" at bounding box center [450, 196] width 194 height 14
type input "PWI-Onsite"
click at [385, 225] on input "[DATE]" at bounding box center [450, 224] width 194 height 14
type input "6"
type input "PWI"
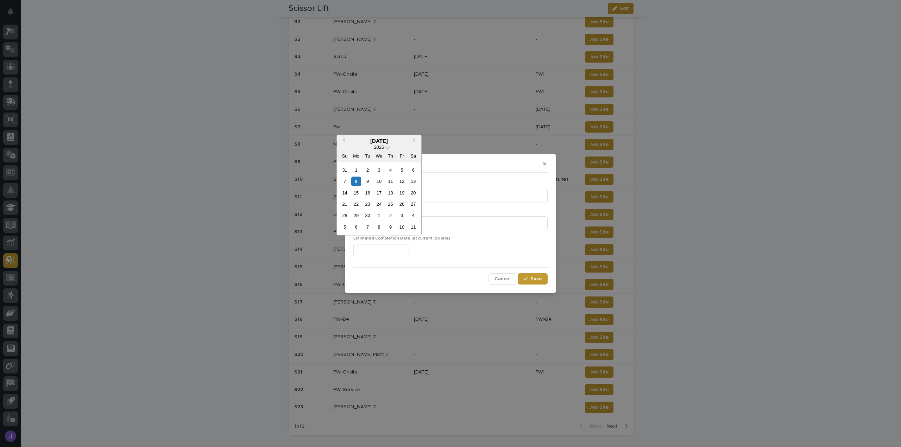
click at [387, 249] on input "text" at bounding box center [381, 250] width 56 height 12
click at [357, 182] on div "8" at bounding box center [356, 182] width 10 height 10
type input "**********"
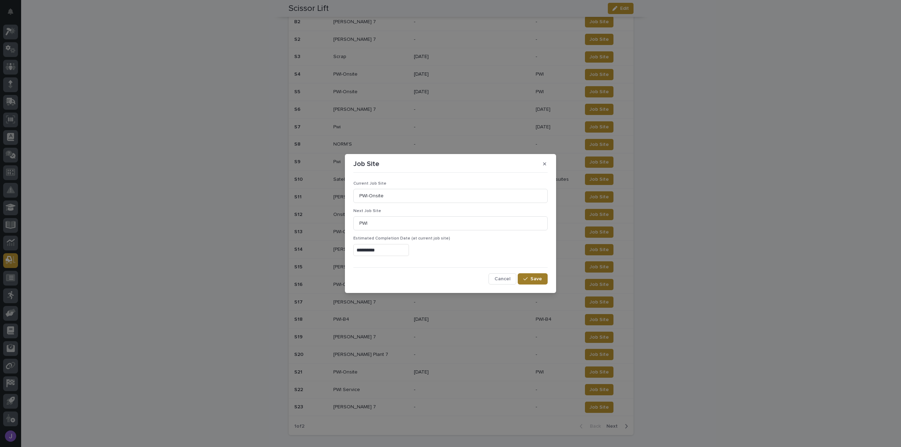
click at [537, 279] on span "Save" at bounding box center [537, 279] width 12 height 5
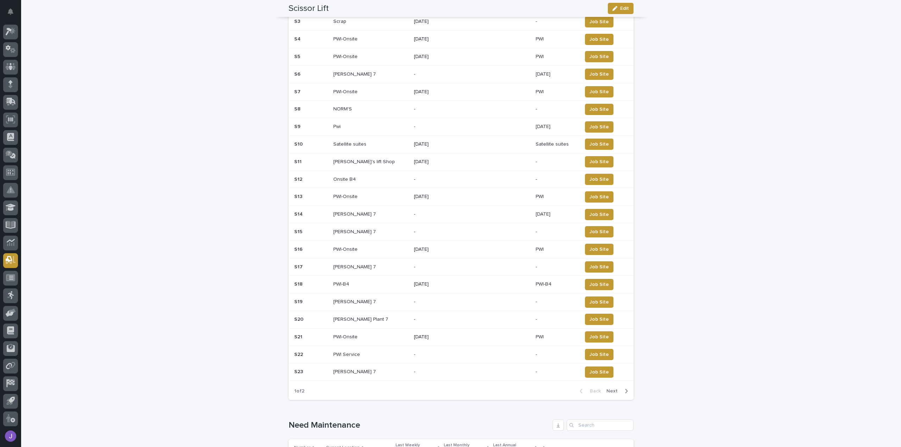
click at [617, 389] on span "Next" at bounding box center [614, 391] width 15 height 5
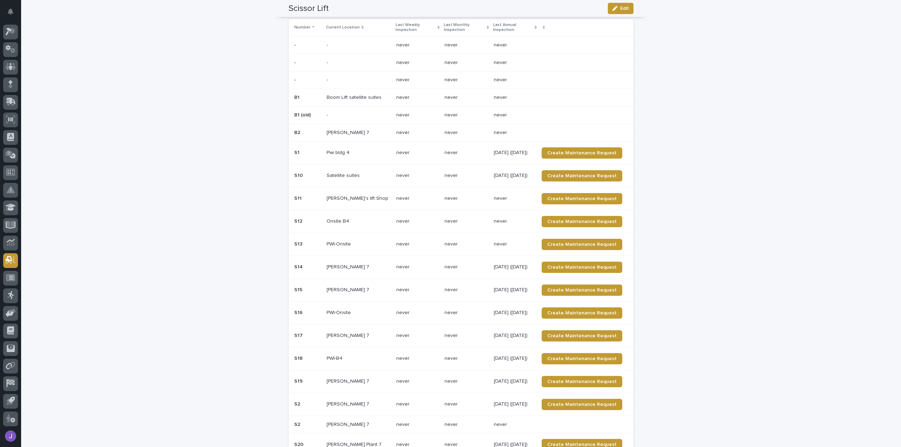
scroll to position [73, 0]
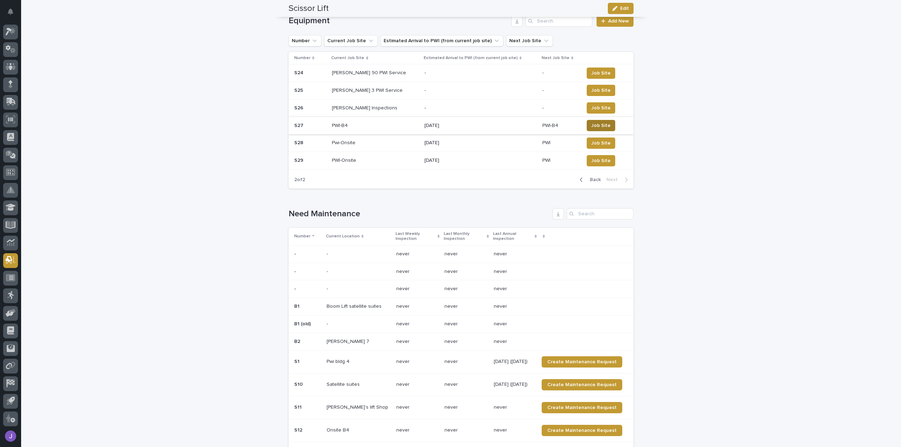
click at [603, 126] on button "Job Site" at bounding box center [601, 125] width 29 height 11
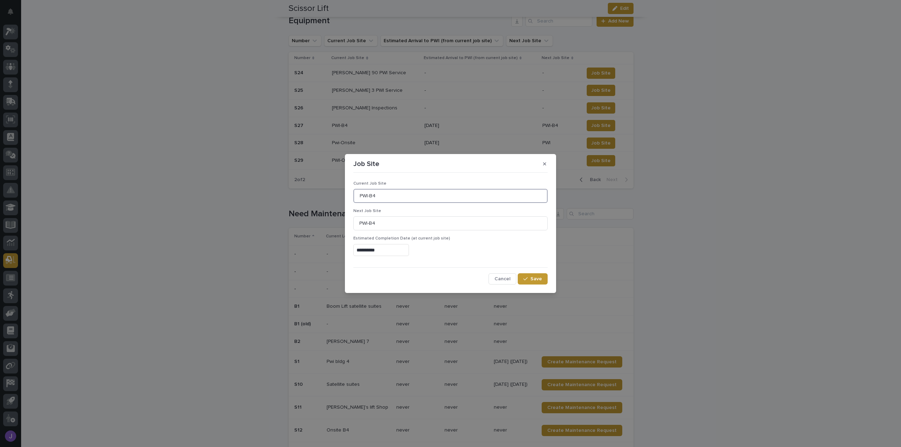
click at [380, 194] on input "PWI-B4" at bounding box center [450, 196] width 194 height 14
type input "PWI-Onsite"
click at [405, 224] on input "PWI-B4" at bounding box center [450, 224] width 194 height 14
type input "PWI"
click at [359, 250] on input "**********" at bounding box center [381, 250] width 56 height 12
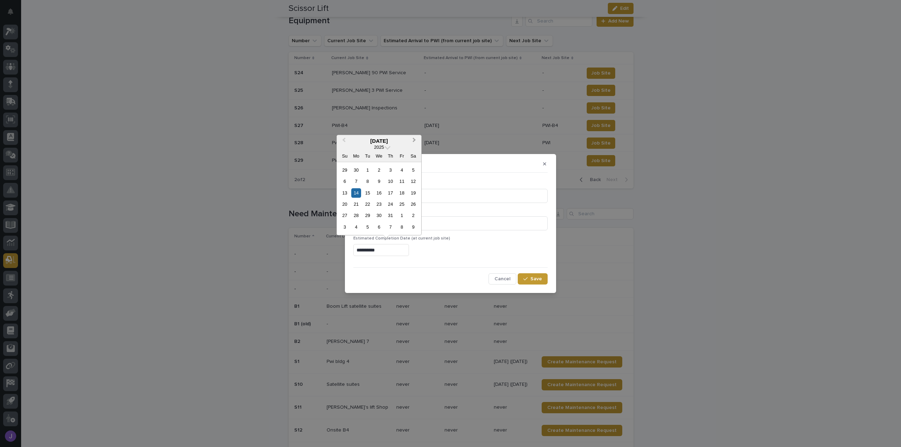
click at [414, 140] on span "Next Month" at bounding box center [414, 141] width 0 height 10
click at [344, 138] on button "Previous Month" at bounding box center [343, 141] width 11 height 11
click at [358, 182] on div "8" at bounding box center [356, 182] width 10 height 10
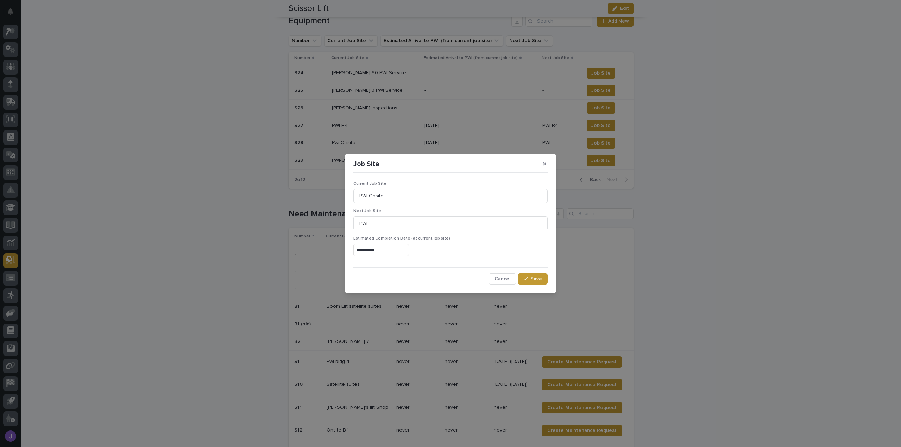
type input "**********"
click at [529, 281] on div "button" at bounding box center [526, 279] width 7 height 5
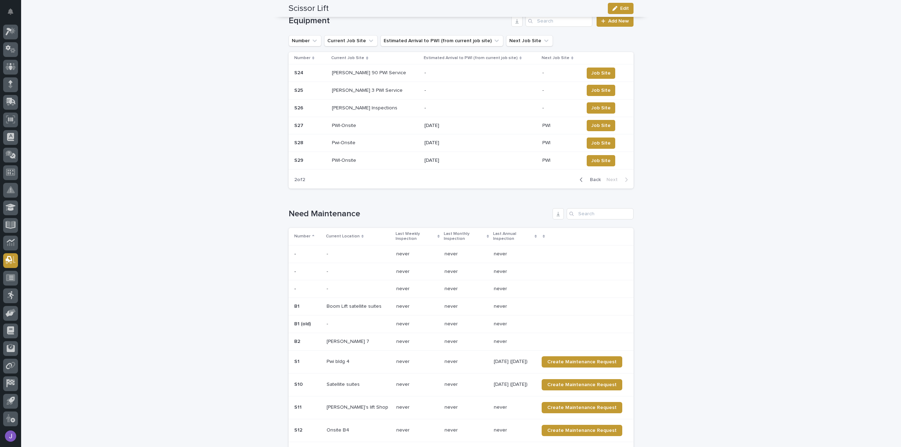
click at [594, 180] on span "Back" at bounding box center [593, 179] width 15 height 5
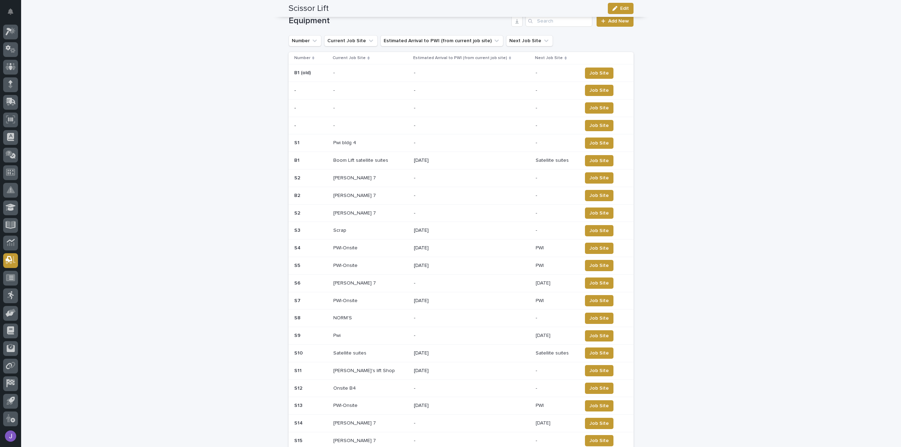
scroll to position [282, 0]
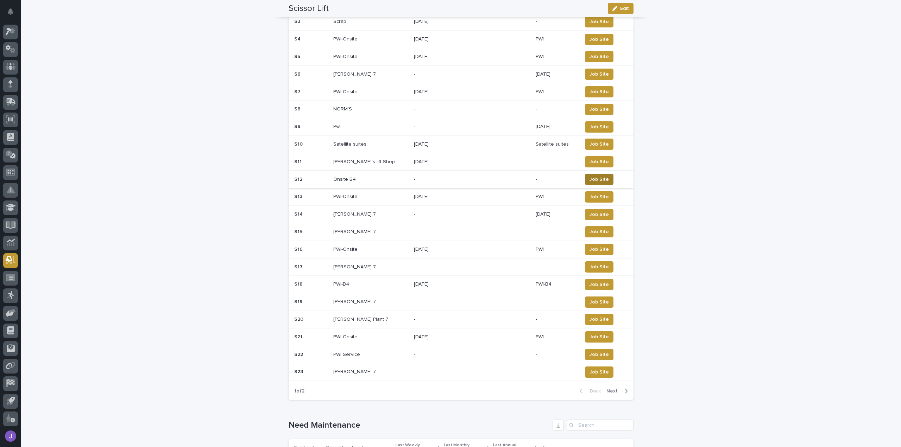
click at [594, 176] on span "Job Site" at bounding box center [599, 179] width 19 height 7
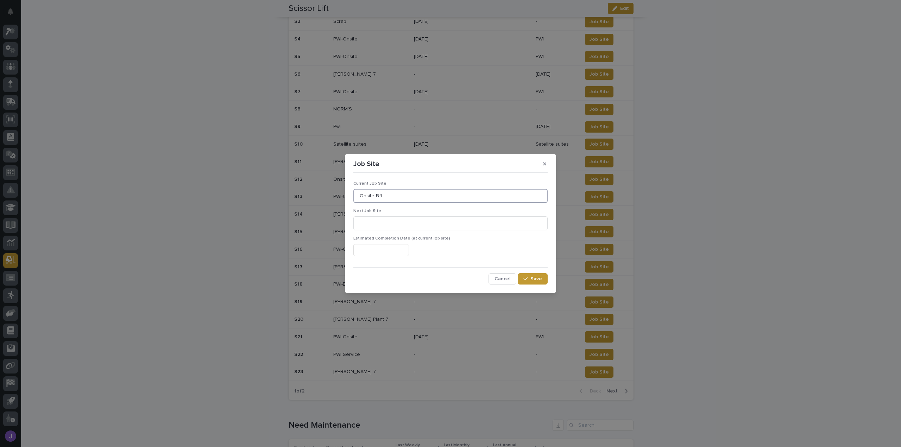
click at [405, 200] on input "Onsite B4" at bounding box center [450, 196] width 194 height 14
type input "O"
type input "PWI-Onsite"
click at [402, 224] on input at bounding box center [450, 224] width 194 height 14
type input "PWI"
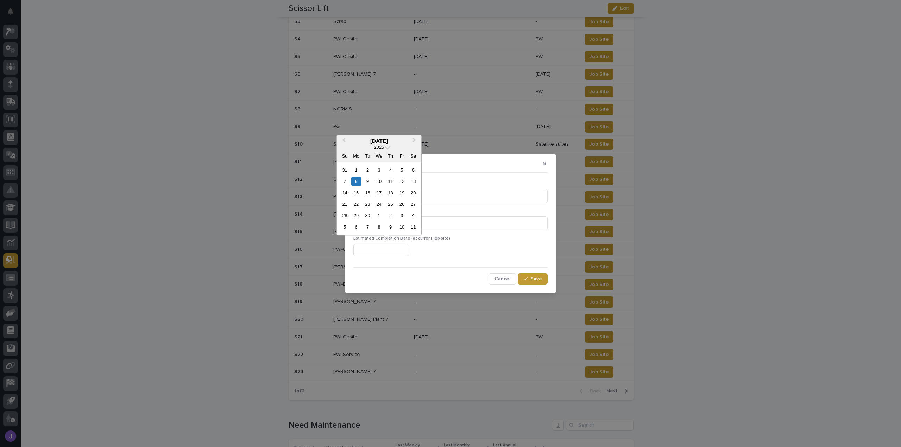
click at [383, 255] on input "text" at bounding box center [381, 250] width 56 height 12
click at [357, 179] on div "8" at bounding box center [356, 182] width 10 height 10
type input "**********"
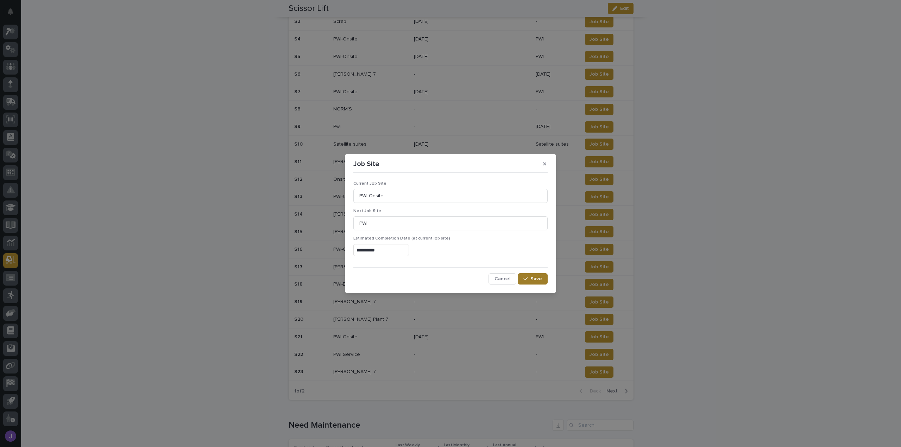
click at [539, 282] on button "Save" at bounding box center [533, 279] width 30 height 11
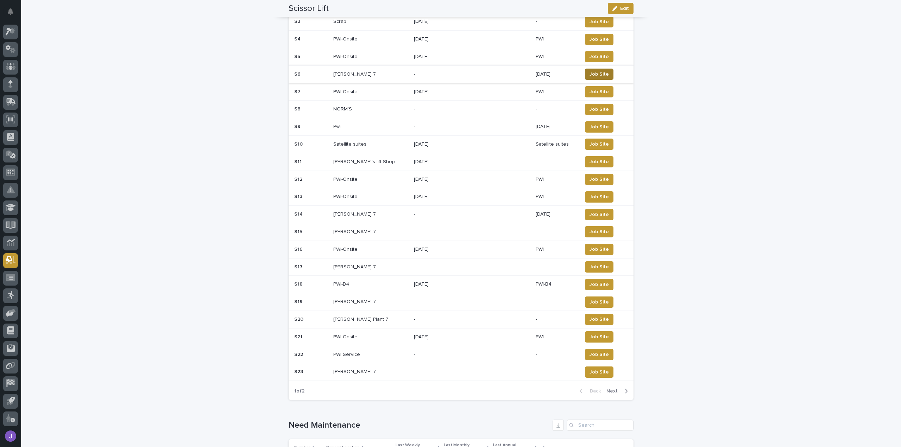
click at [603, 72] on button "Job Site" at bounding box center [599, 74] width 29 height 11
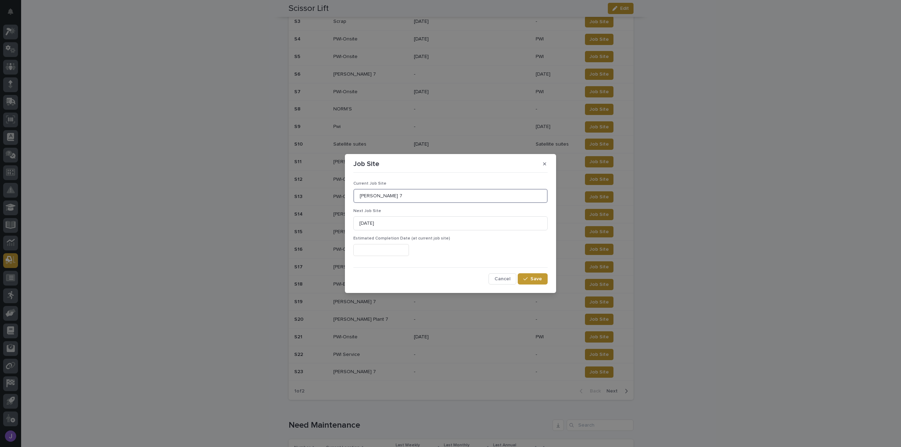
click at [391, 201] on input "[PERSON_NAME] 7" at bounding box center [450, 196] width 194 height 14
type input "B"
type input "PWI-Onsite"
click at [393, 222] on input "[DATE]" at bounding box center [450, 224] width 194 height 14
type input "6"
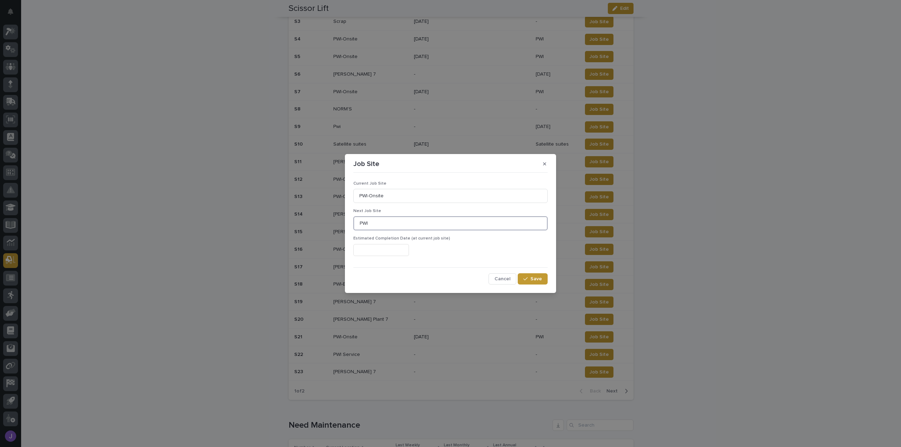
type input "PWI"
click at [401, 251] on input "text" at bounding box center [381, 250] width 56 height 12
click at [355, 186] on div "8" at bounding box center [356, 182] width 10 height 10
type input "**********"
click at [543, 280] on button "Save" at bounding box center [533, 279] width 30 height 11
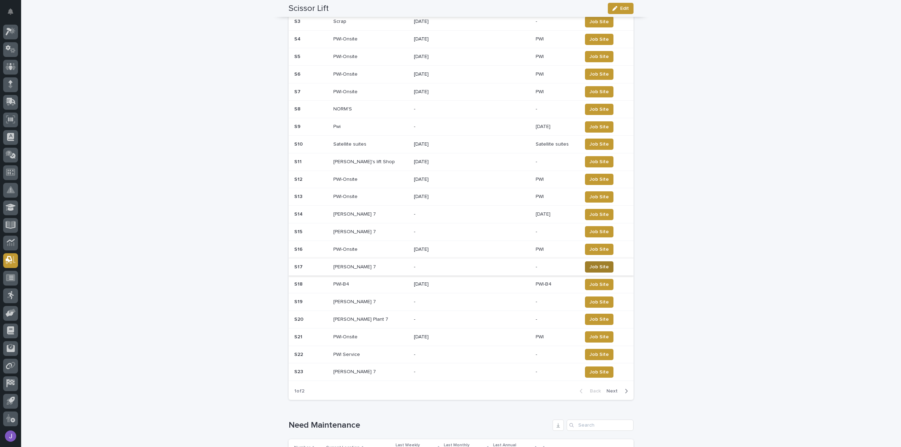
click at [590, 264] on span "Job Site" at bounding box center [599, 267] width 19 height 7
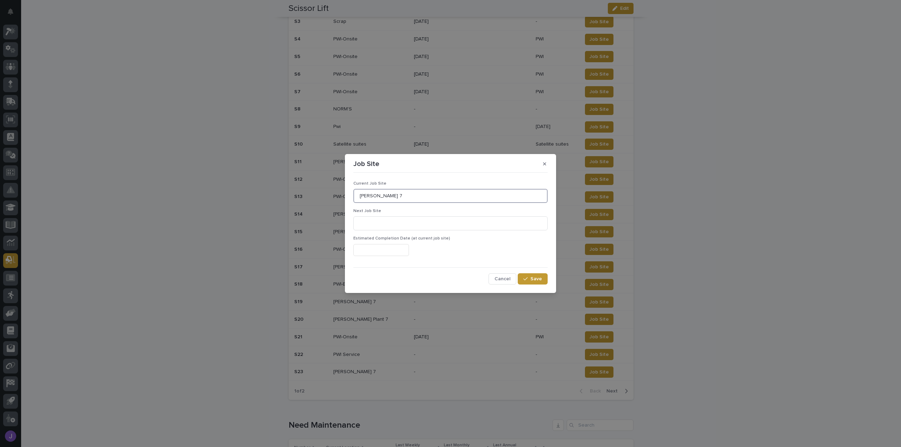
click at [408, 195] on input "[PERSON_NAME] 7" at bounding box center [450, 196] width 194 height 14
type input "B"
type input "PWI-Onsite"
click at [401, 224] on input at bounding box center [450, 224] width 194 height 14
type input "PWI"
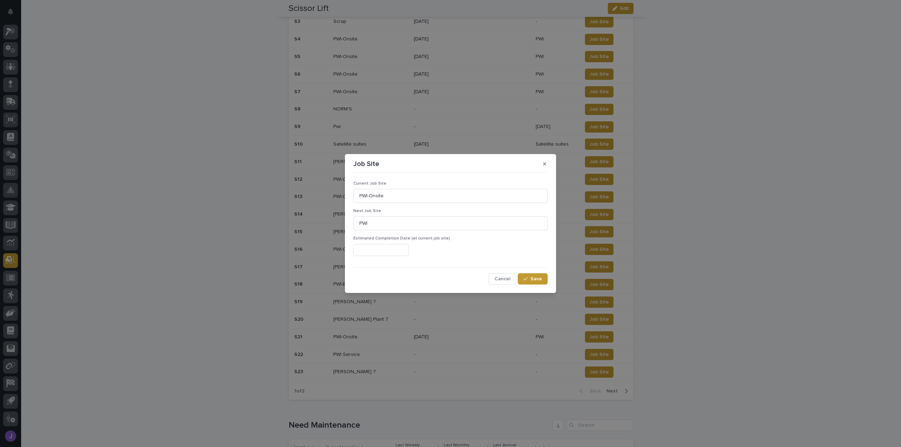
click at [402, 252] on input "text" at bounding box center [381, 250] width 56 height 12
click at [358, 182] on div "8" at bounding box center [356, 182] width 10 height 10
type input "**********"
click at [532, 279] on span "Save" at bounding box center [537, 279] width 12 height 5
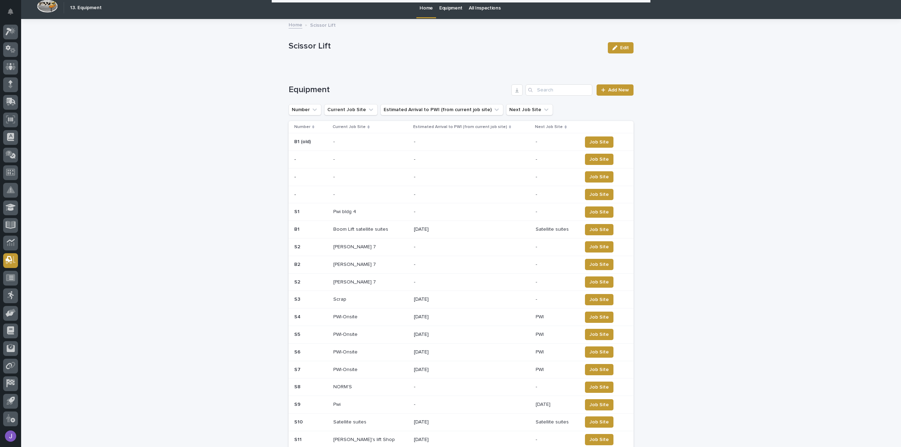
scroll to position [0, 0]
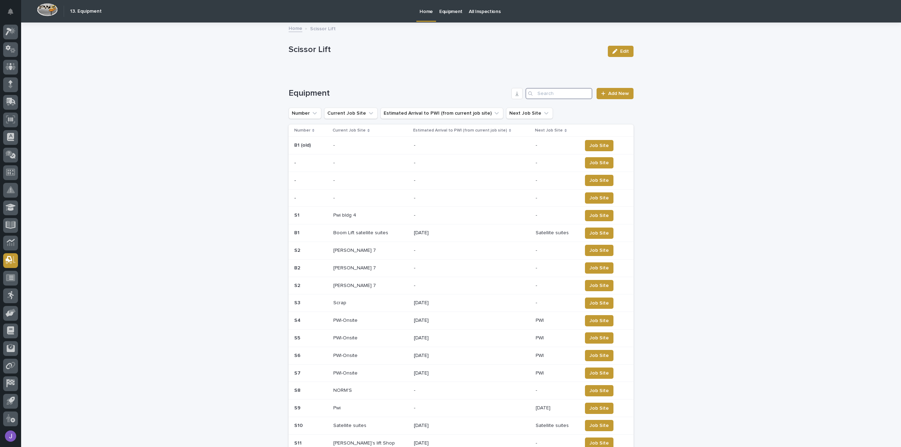
click at [552, 94] on input "Search" at bounding box center [559, 93] width 67 height 11
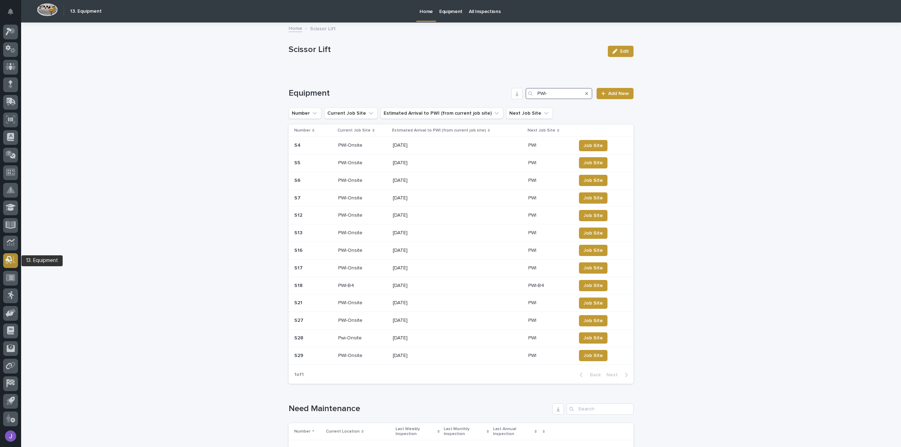
type input "PWI-"
click at [12, 262] on icon at bounding box center [11, 260] width 10 height 8
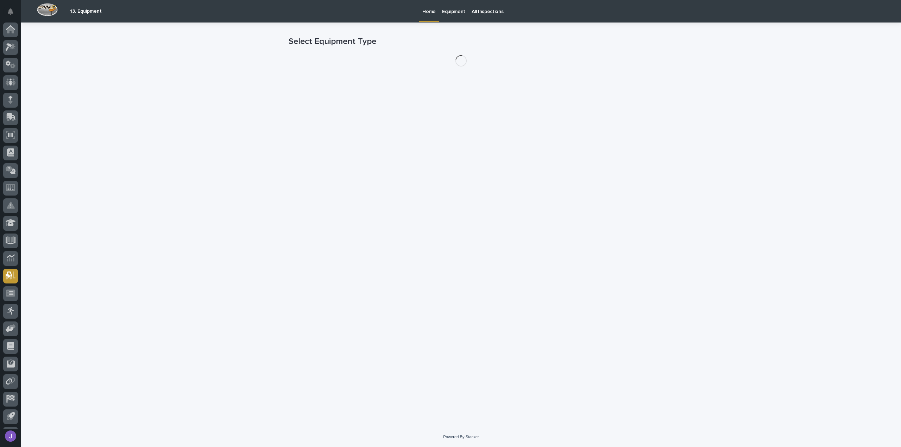
scroll to position [15, 0]
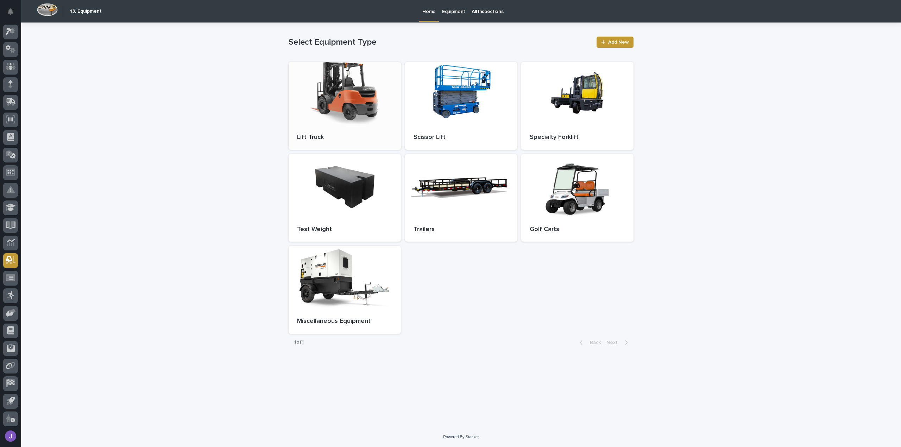
click at [348, 93] on div at bounding box center [345, 93] width 112 height 63
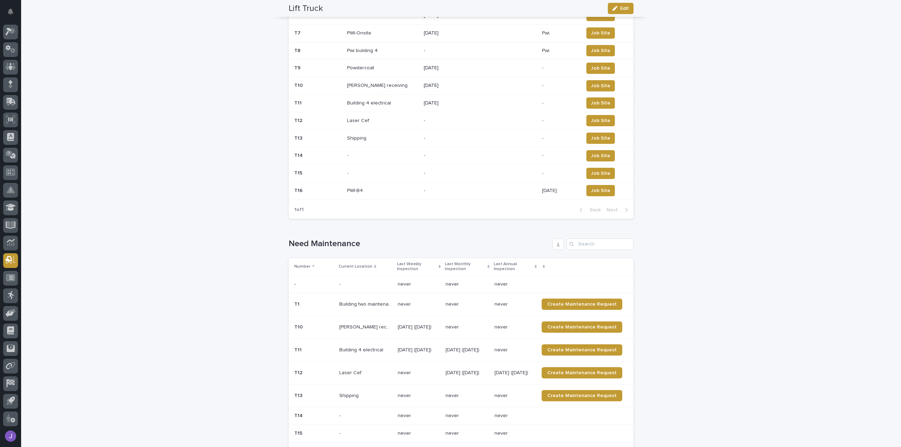
scroll to position [211, 0]
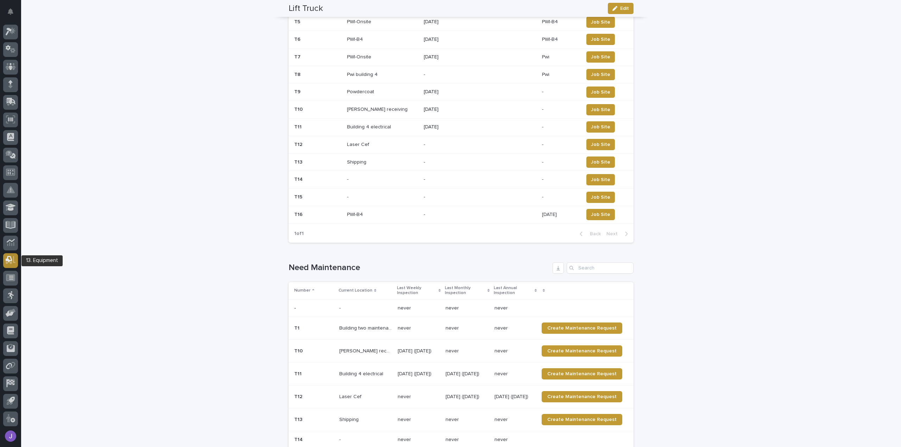
click at [10, 260] on icon at bounding box center [11, 260] width 10 height 8
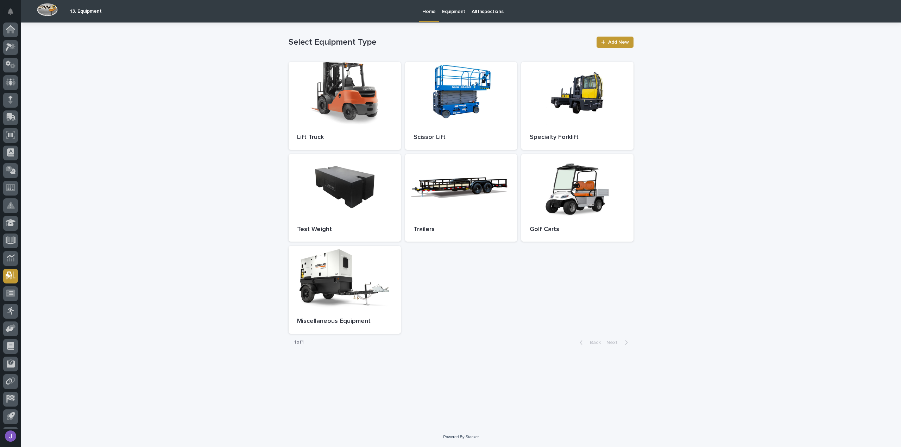
scroll to position [15, 0]
click at [560, 132] on div "Specialty Forklift" at bounding box center [577, 137] width 112 height 25
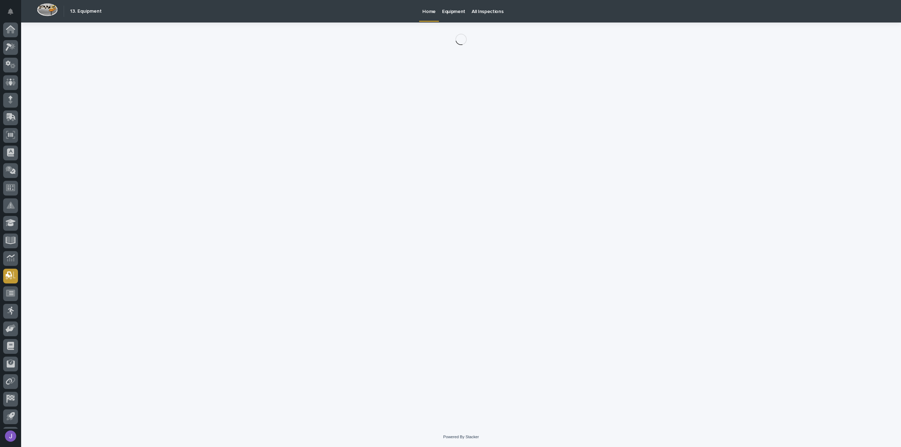
scroll to position [15, 0]
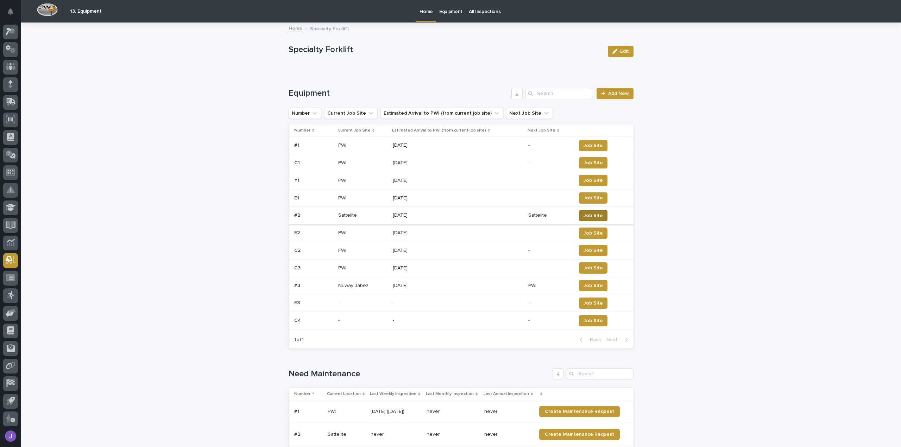
click at [588, 216] on span "Job Site" at bounding box center [593, 215] width 19 height 7
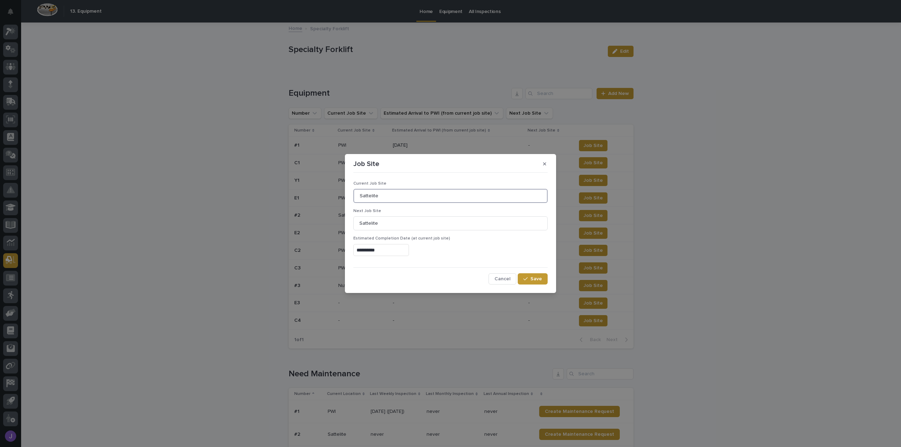
click at [393, 194] on input "Sattelite" at bounding box center [450, 196] width 194 height 14
type input "S"
type input "[PERSON_NAME] 2"
click at [388, 221] on input "Sattelite" at bounding box center [450, 224] width 194 height 14
type input "S"
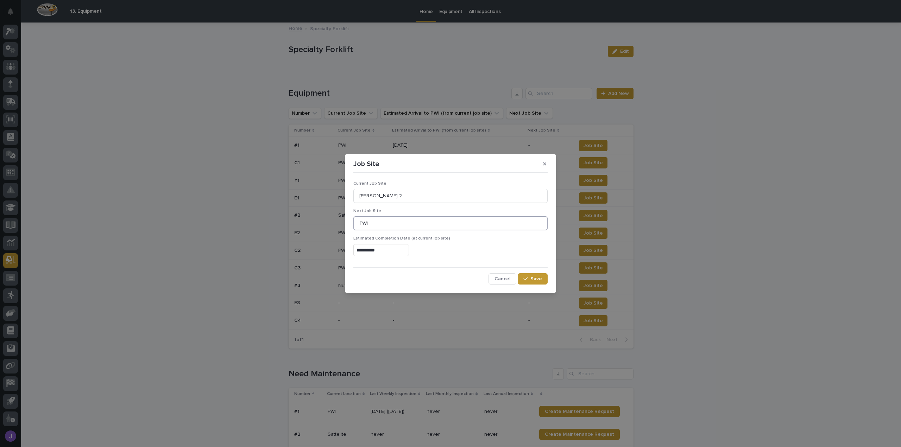
type input "PWI"
click at [382, 250] on input "**********" at bounding box center [381, 250] width 56 height 12
click at [417, 142] on button "Next Month" at bounding box center [414, 141] width 11 height 11
click at [358, 182] on div "8" at bounding box center [356, 182] width 10 height 10
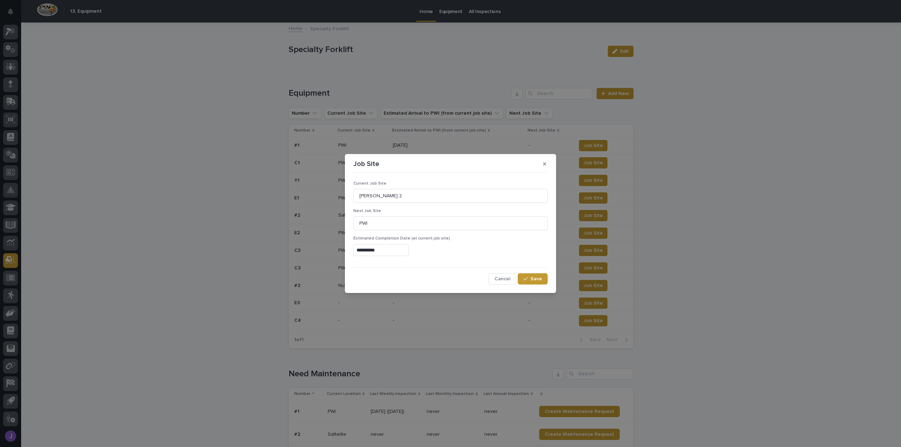
click at [368, 252] on input "**********" at bounding box center [381, 250] width 56 height 12
click at [368, 181] on div "9" at bounding box center [368, 182] width 10 height 10
type input "**********"
click at [527, 281] on icon "button" at bounding box center [525, 279] width 4 height 5
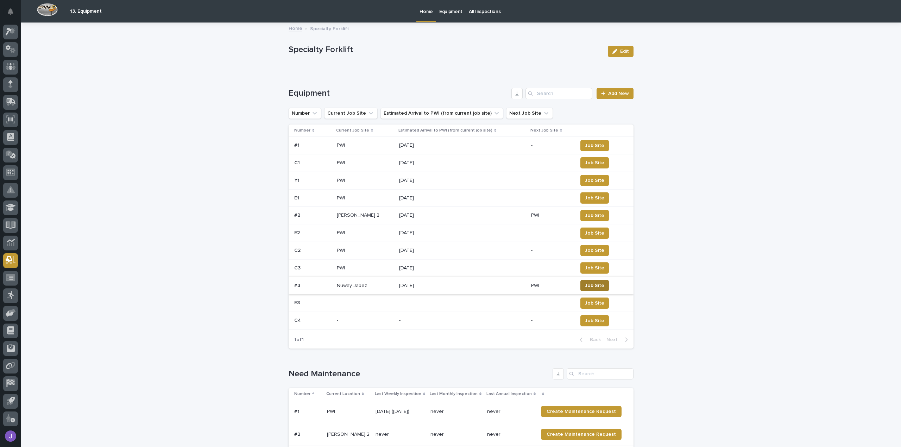
click at [589, 287] on span "Job Site" at bounding box center [594, 285] width 19 height 7
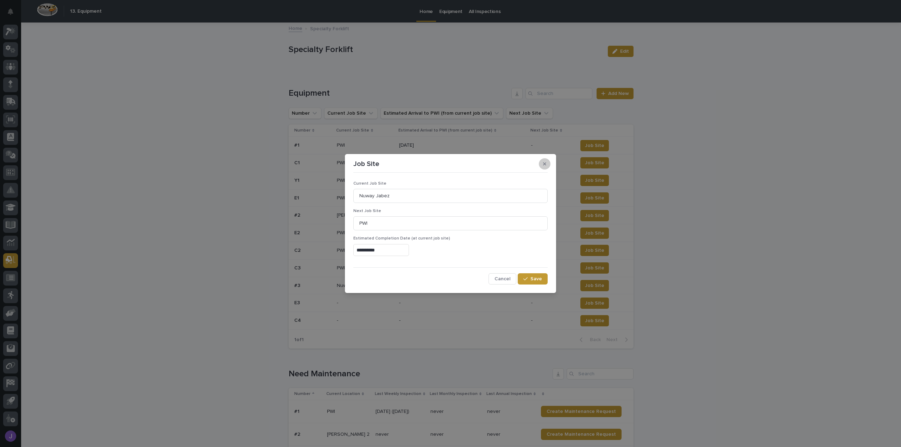
click at [545, 166] on icon "button" at bounding box center [544, 164] width 3 height 5
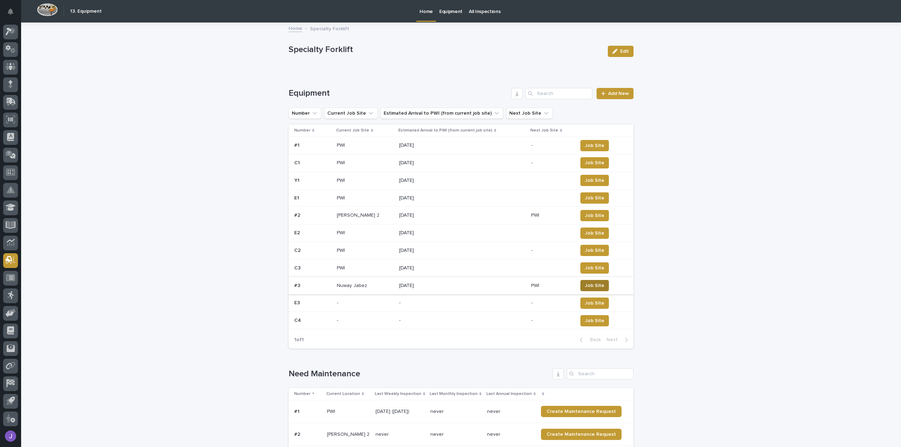
click at [587, 284] on span "Job Site" at bounding box center [594, 285] width 19 height 7
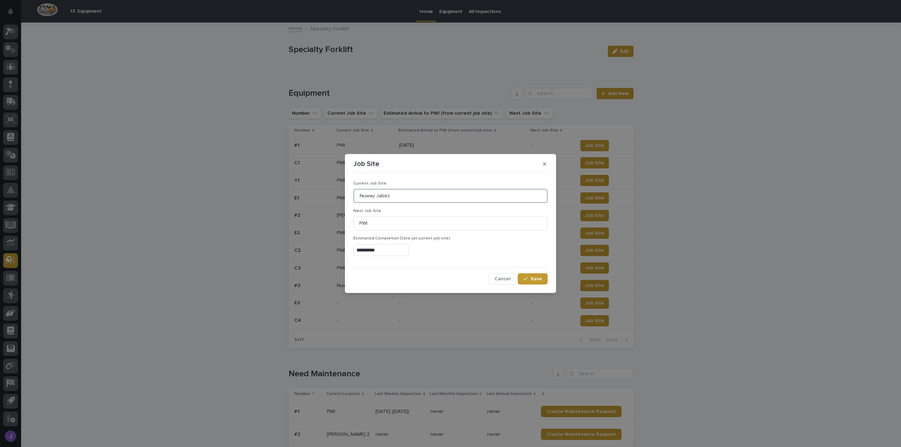
click at [407, 196] on input "Nuway Jabez" at bounding box center [450, 196] width 194 height 14
type input "N"
type input "PWI"
click at [399, 222] on input "PWI" at bounding box center [450, 224] width 194 height 14
click at [388, 248] on input "**********" at bounding box center [381, 250] width 56 height 12
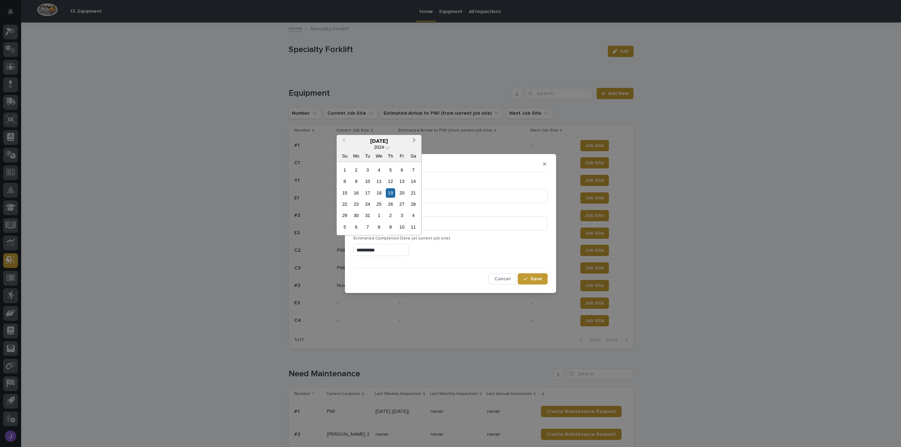
click at [415, 139] on button "Next Month" at bounding box center [414, 141] width 11 height 11
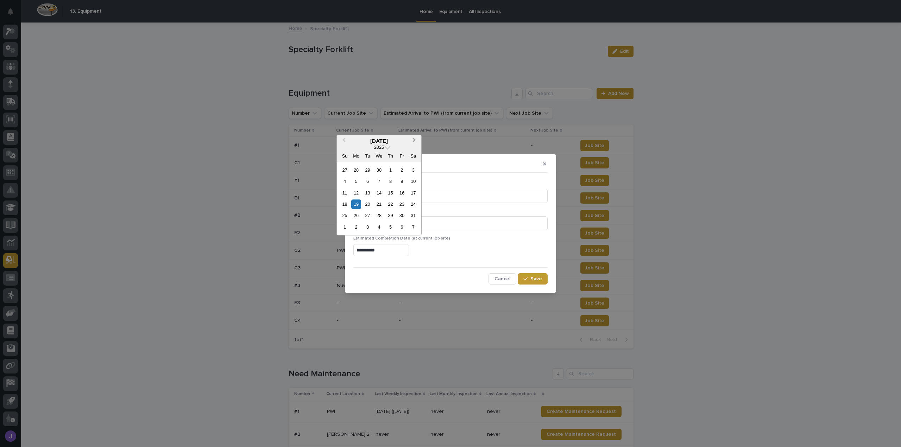
click at [415, 139] on button "Next Month" at bounding box center [414, 141] width 11 height 11
click at [414, 140] on span "Next Month" at bounding box center [414, 141] width 0 height 10
click at [357, 186] on div "8" at bounding box center [356, 182] width 10 height 10
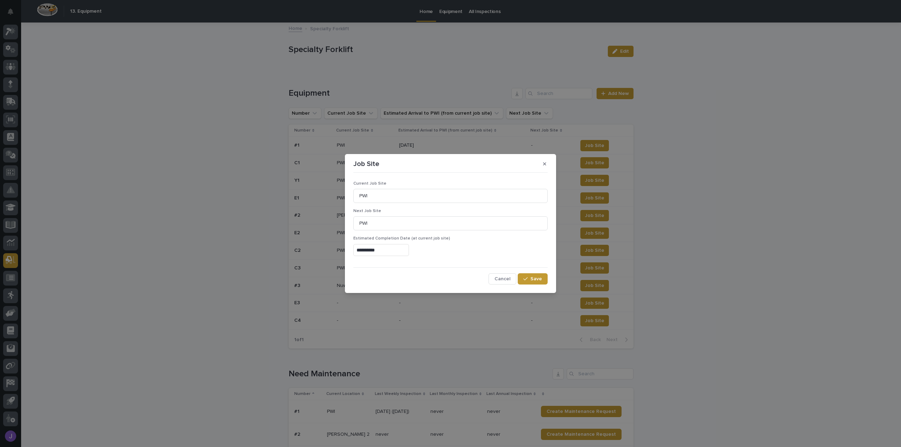
type input "**********"
click at [525, 283] on button "Save" at bounding box center [533, 279] width 30 height 11
